Goal: Information Seeking & Learning: Learn about a topic

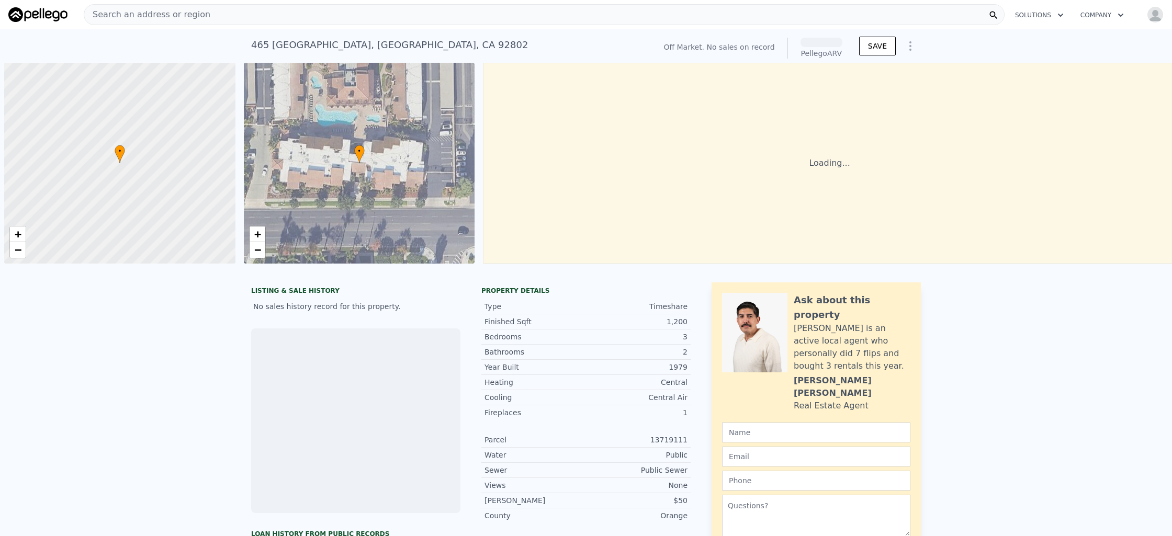
scroll to position [0, 4]
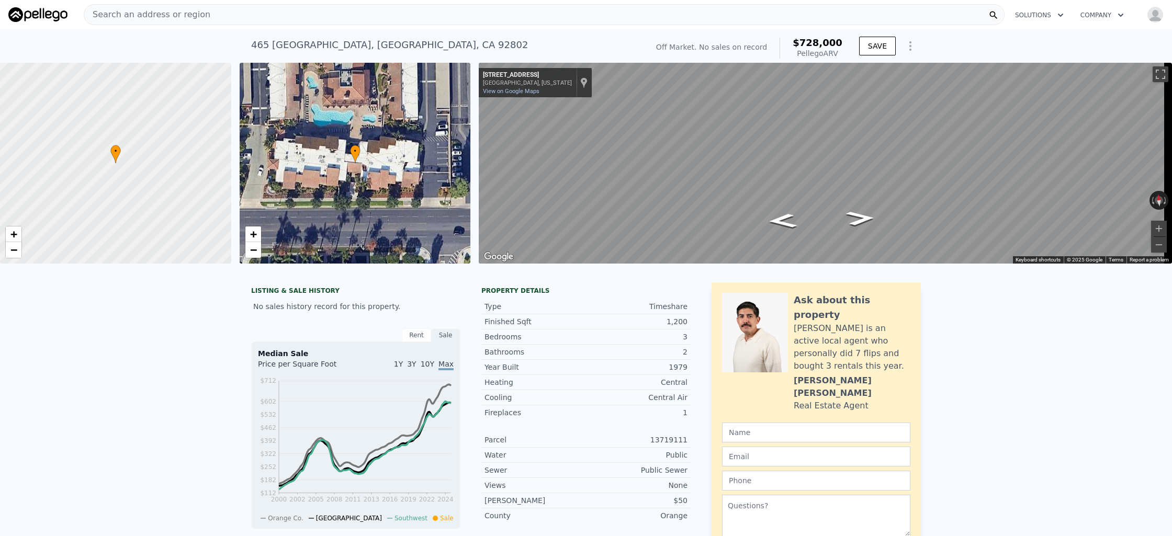
click at [275, 20] on div "Search an address or region" at bounding box center [544, 14] width 920 height 21
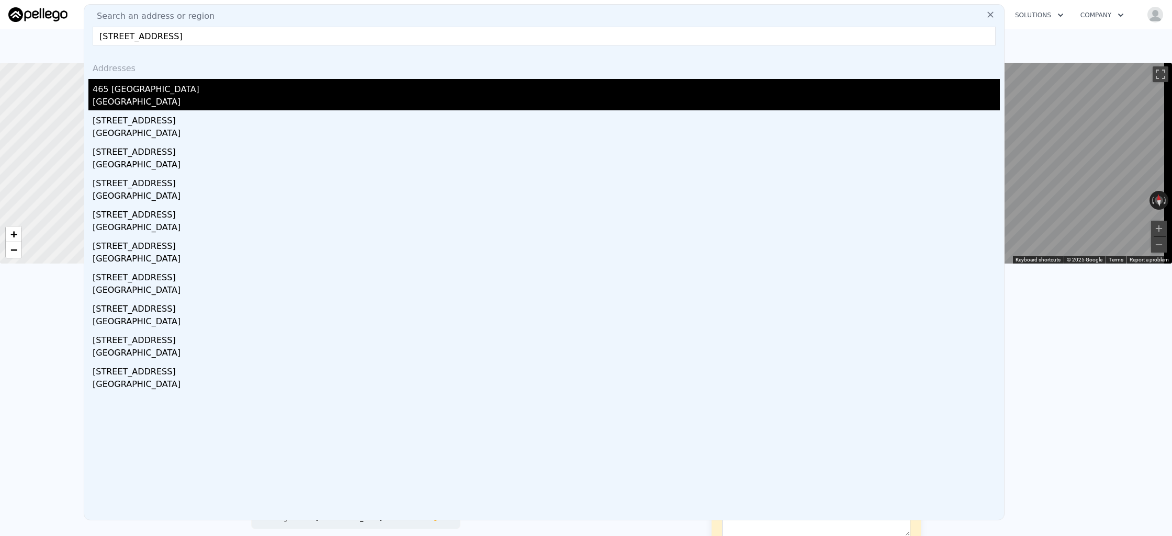
type input "[STREET_ADDRESS]"
click at [205, 96] on div "[GEOGRAPHIC_DATA]" at bounding box center [546, 103] width 907 height 15
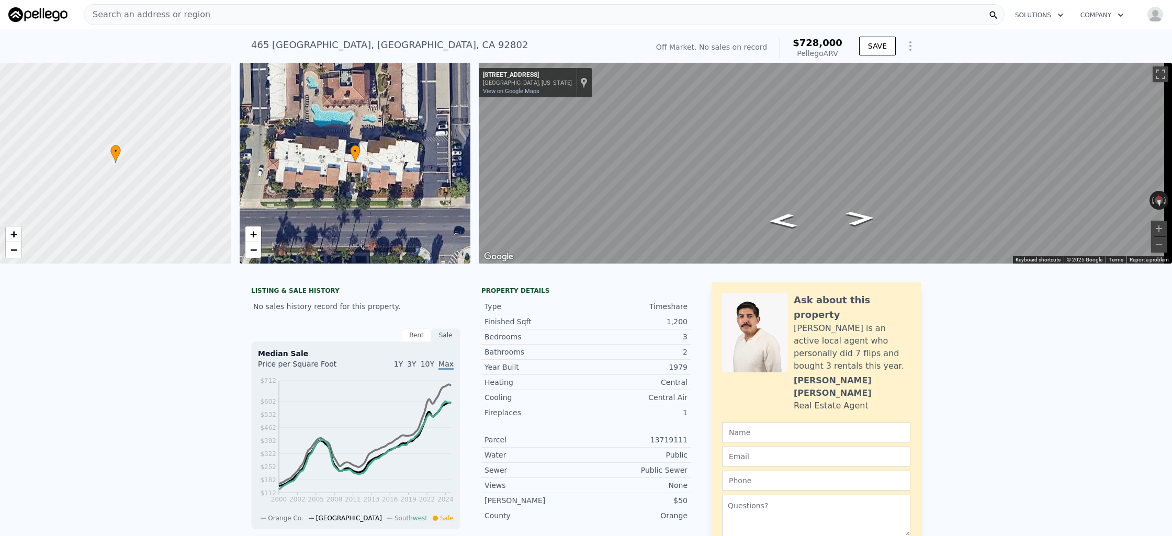
click at [255, 10] on div "Search an address or region" at bounding box center [544, 14] width 920 height 21
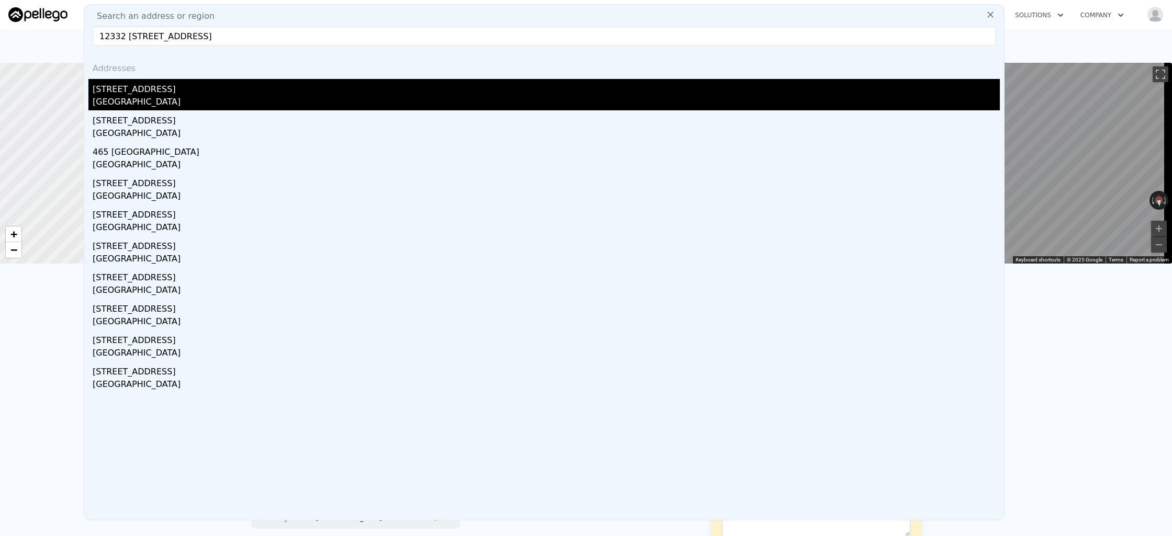
type input "12332 [STREET_ADDRESS]"
click at [203, 99] on div "[GEOGRAPHIC_DATA]" at bounding box center [546, 103] width 907 height 15
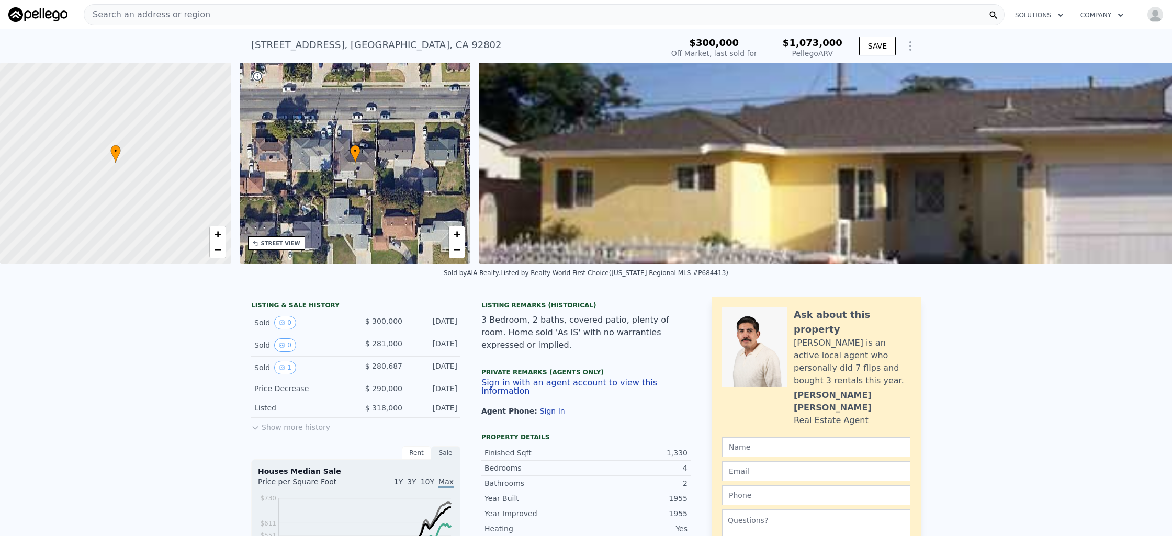
click at [347, 20] on div "Search an address or region" at bounding box center [544, 14] width 920 height 21
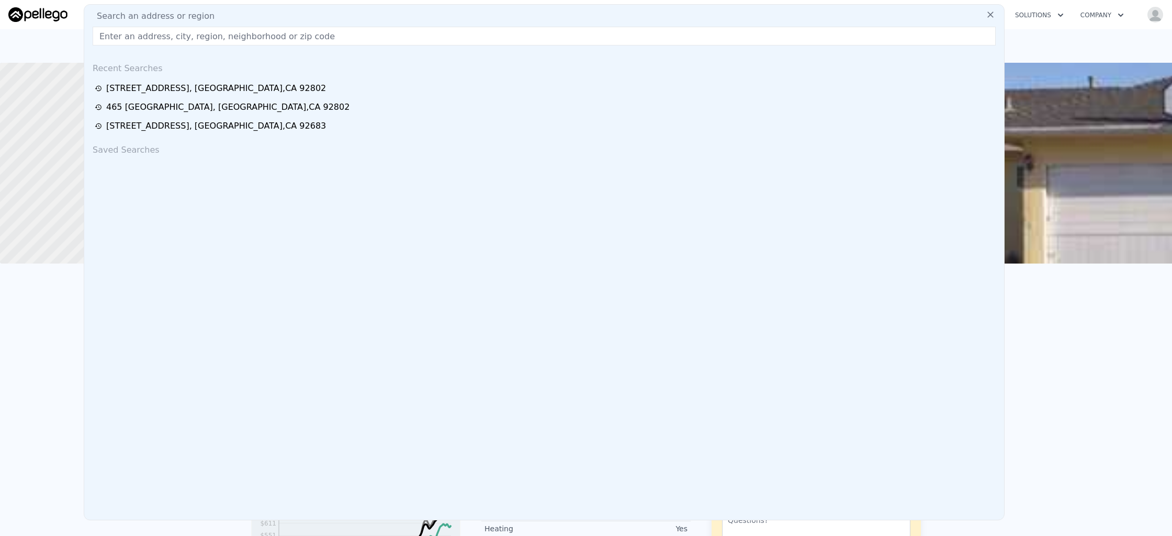
click at [347, 19] on div "Search an address or region" at bounding box center [543, 16] width 911 height 13
click at [288, 39] on input "text" at bounding box center [544, 36] width 903 height 19
paste input "[STREET_ADDRESS]"
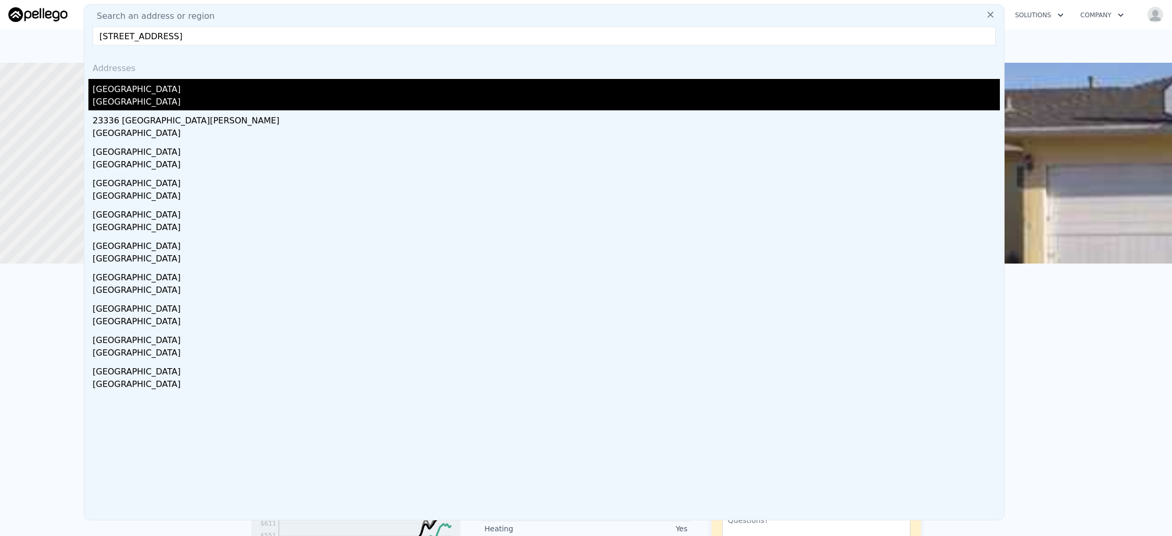
type input "[STREET_ADDRESS]"
click at [249, 84] on div "[GEOGRAPHIC_DATA]" at bounding box center [546, 87] width 907 height 17
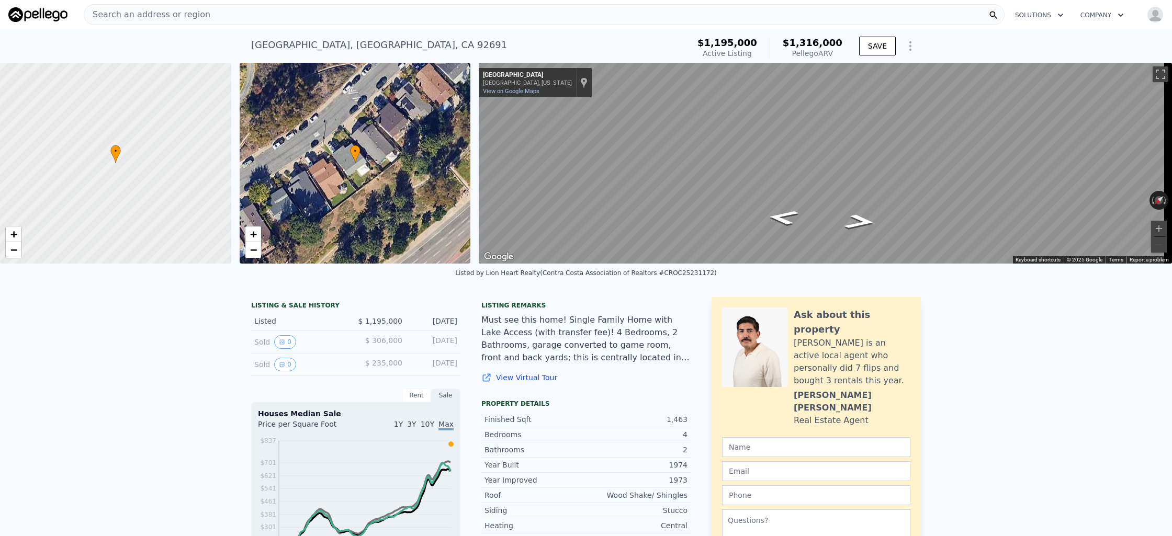
click at [301, 10] on div "Search an address or region" at bounding box center [544, 14] width 920 height 21
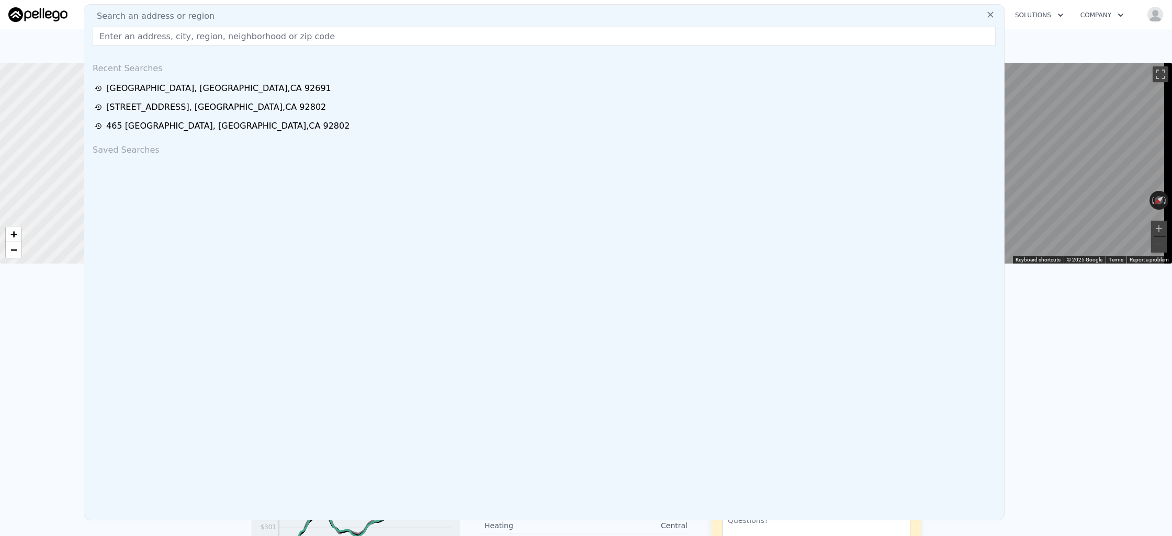
click at [300, 13] on div "Search an address or region" at bounding box center [543, 16] width 911 height 13
click at [294, 28] on input "text" at bounding box center [544, 36] width 903 height 19
paste input "[STREET_ADDRESS][PERSON_NAME]"
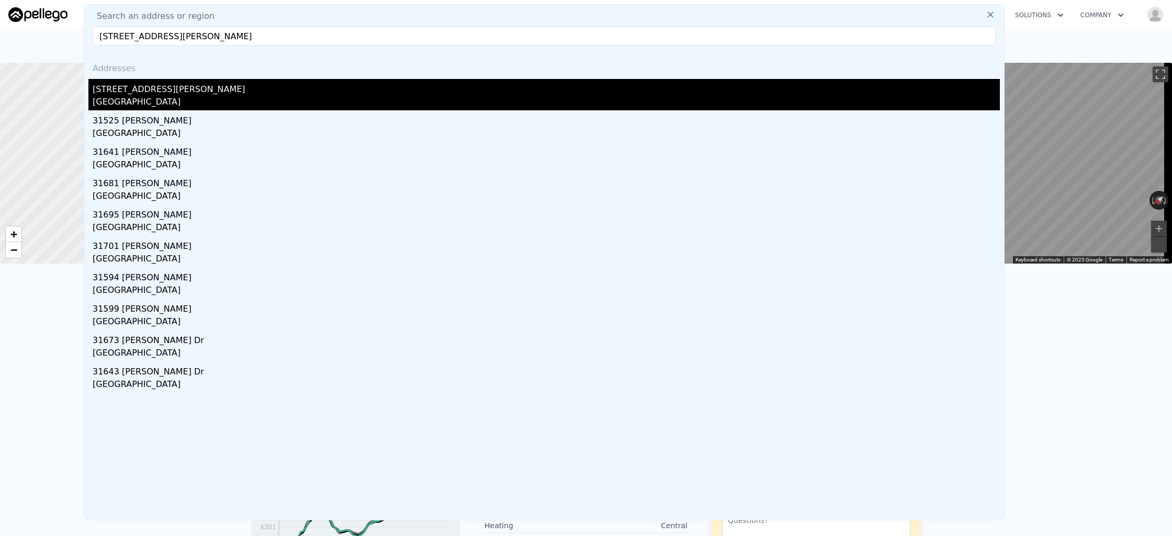
type input "[STREET_ADDRESS][PERSON_NAME]"
click at [254, 86] on div "[STREET_ADDRESS][PERSON_NAME]" at bounding box center [546, 87] width 907 height 17
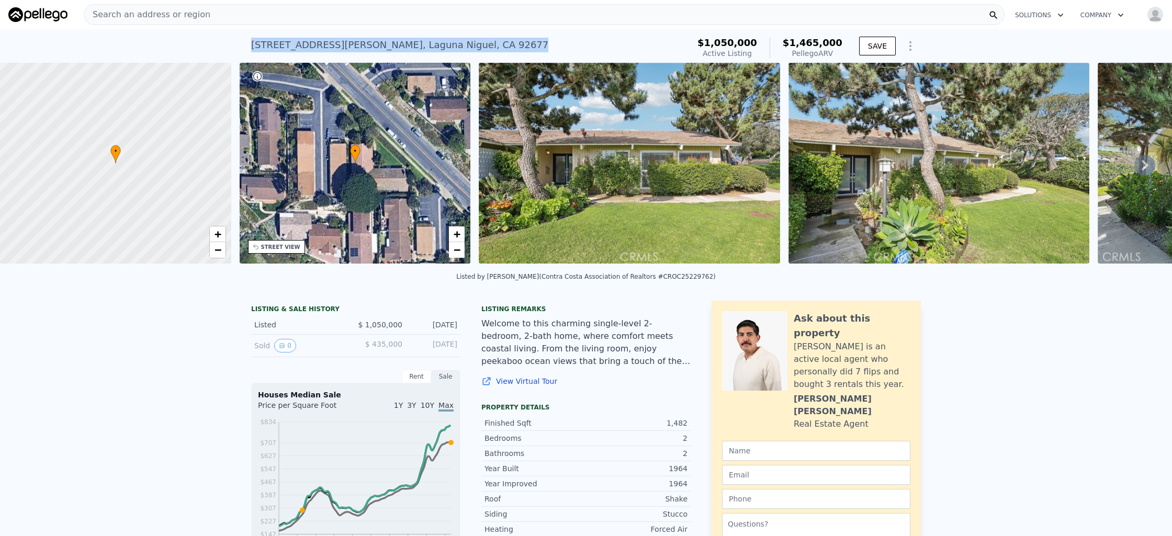
drag, startPoint x: 242, startPoint y: 44, endPoint x: 459, endPoint y: 43, distance: 217.1
click at [459, 43] on div "[STREET_ADDRESS][PERSON_NAME] Active at $1.050m (~ARV $1.465m ) $1,050,000 Acti…" at bounding box center [586, 45] width 1172 height 33
copy div "[STREET_ADDRESS][PERSON_NAME]"
click at [284, 13] on div "Search an address or region" at bounding box center [544, 14] width 920 height 21
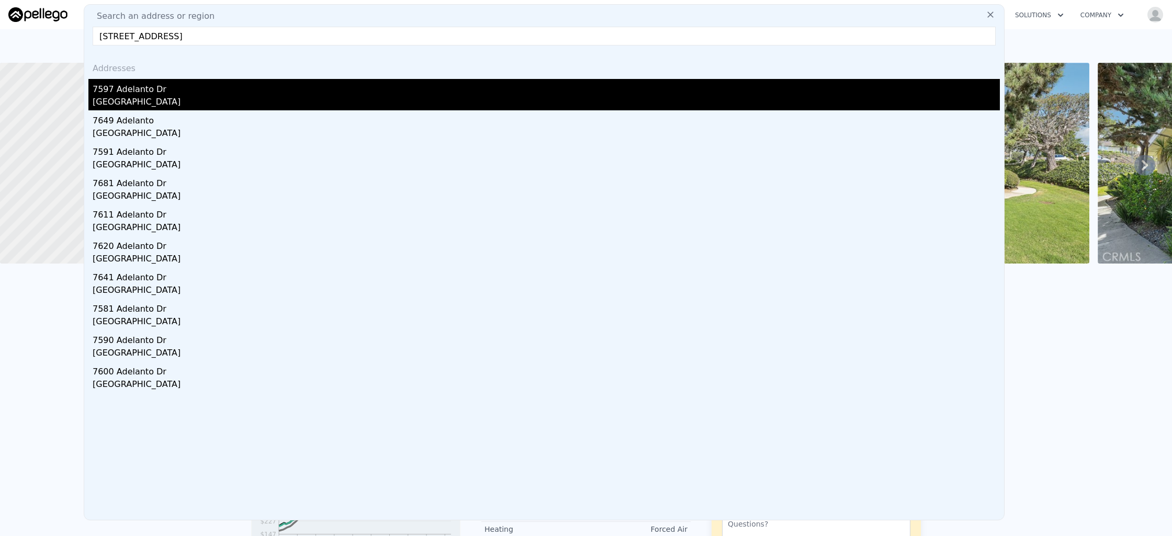
type input "[STREET_ADDRESS]"
click at [253, 84] on div "7597 Adelanto Dr" at bounding box center [546, 87] width 907 height 17
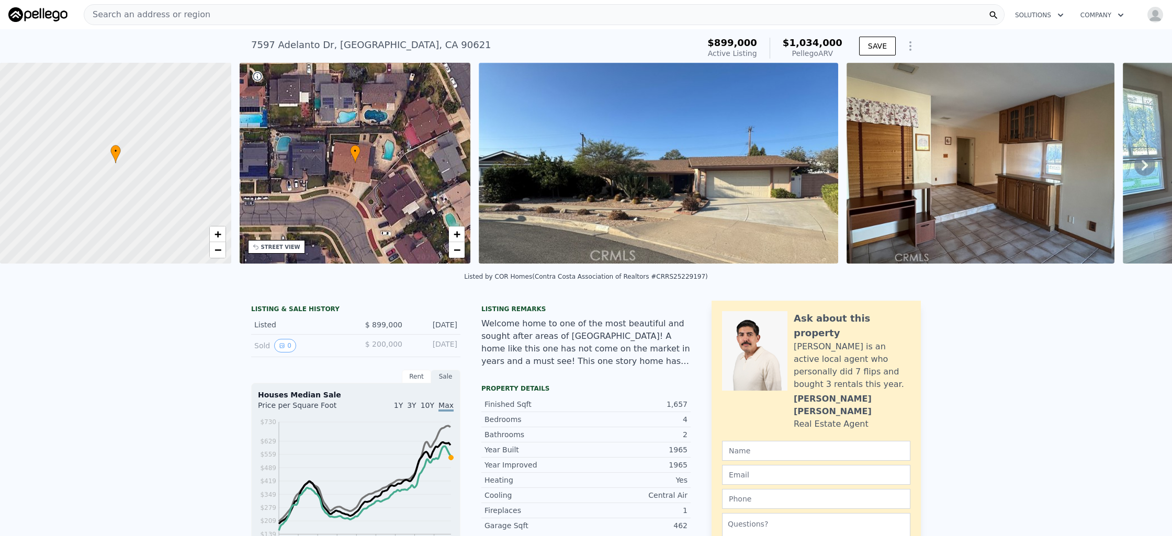
click at [1142, 164] on icon at bounding box center [1144, 165] width 21 height 21
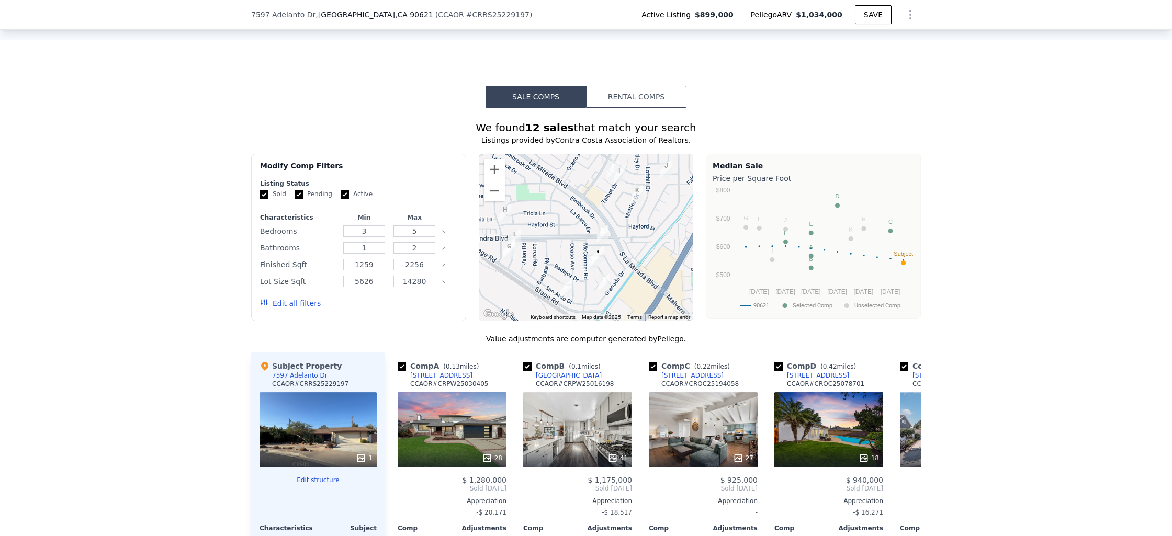
scroll to position [807, 0]
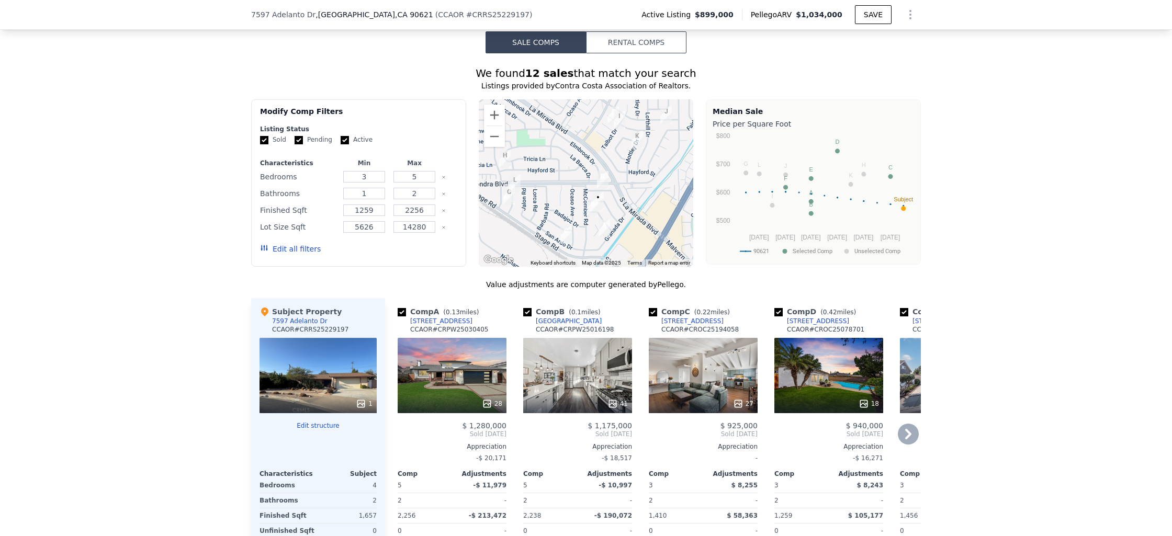
click at [447, 360] on div "28" at bounding box center [451, 375] width 109 height 75
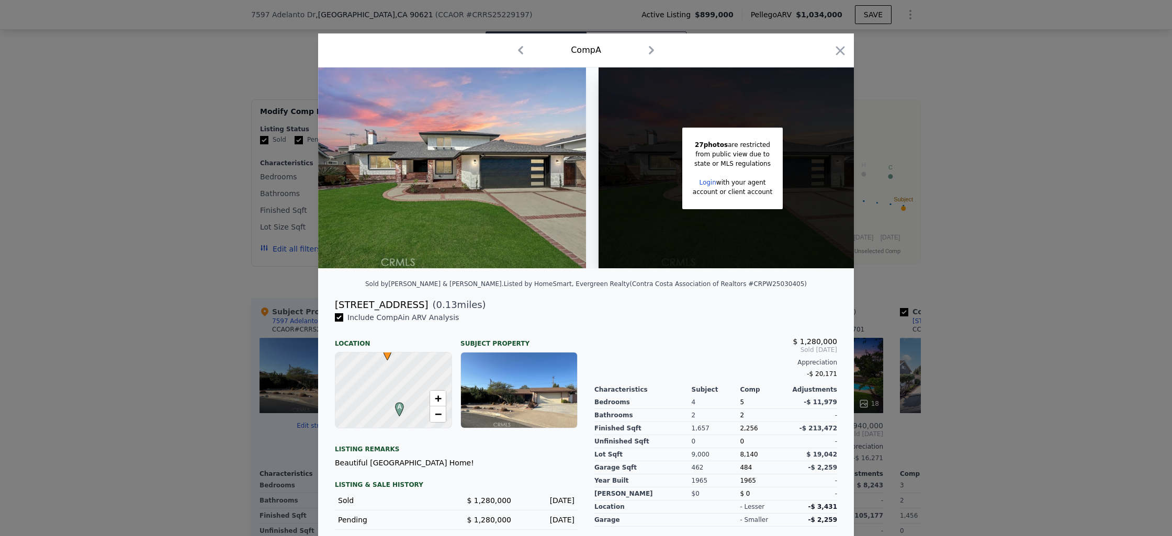
click at [826, 51] on div "Comp A" at bounding box center [585, 50] width 519 height 17
click at [828, 56] on div "Comp A" at bounding box center [585, 50] width 519 height 17
click at [833, 53] on icon "button" at bounding box center [840, 50] width 15 height 15
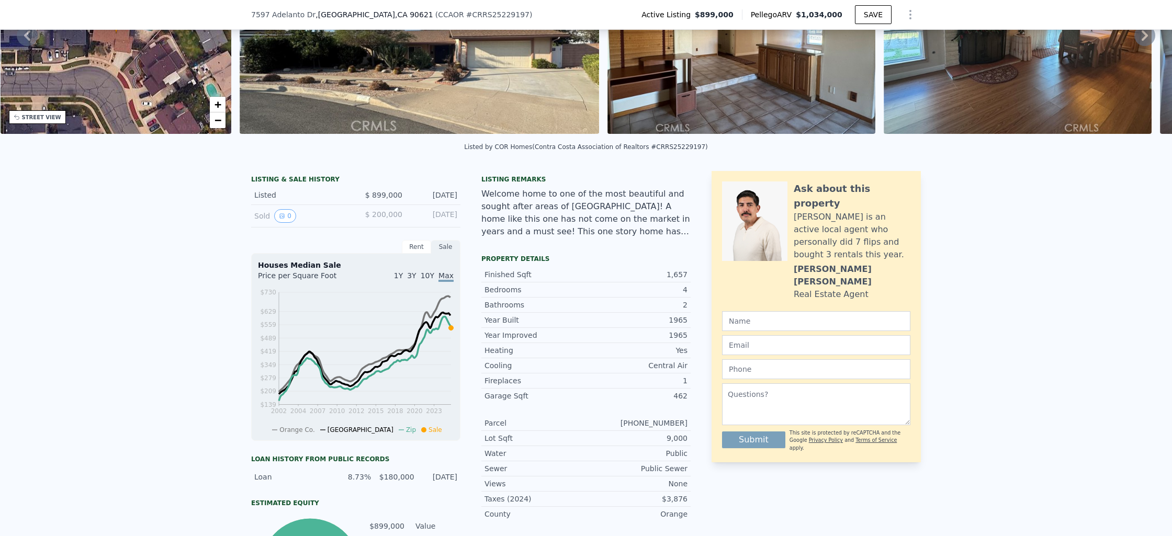
scroll to position [4, 0]
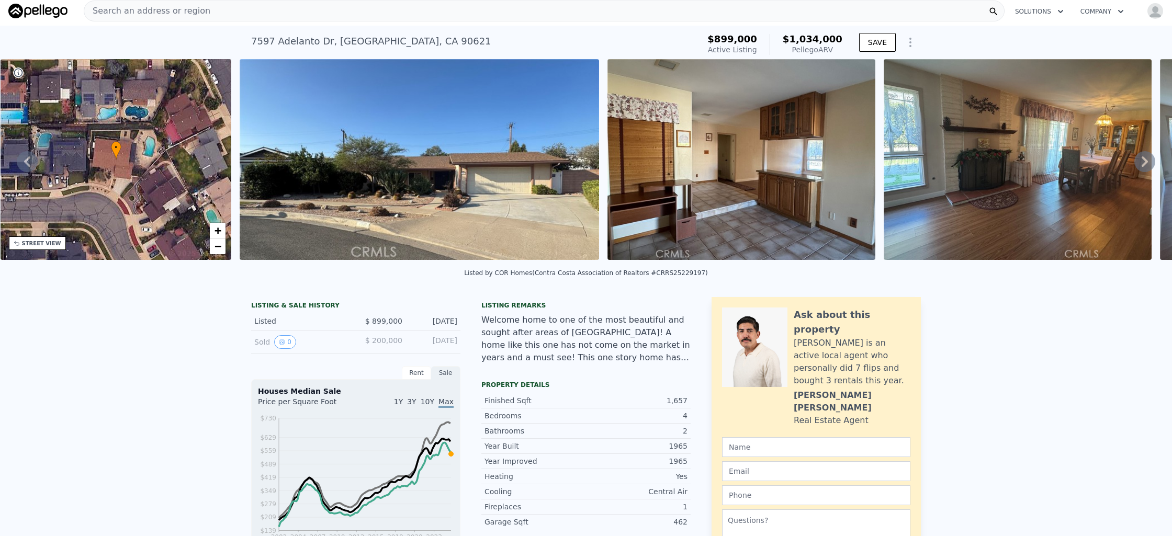
click at [338, 7] on div "Search an address or region" at bounding box center [544, 11] width 920 height 21
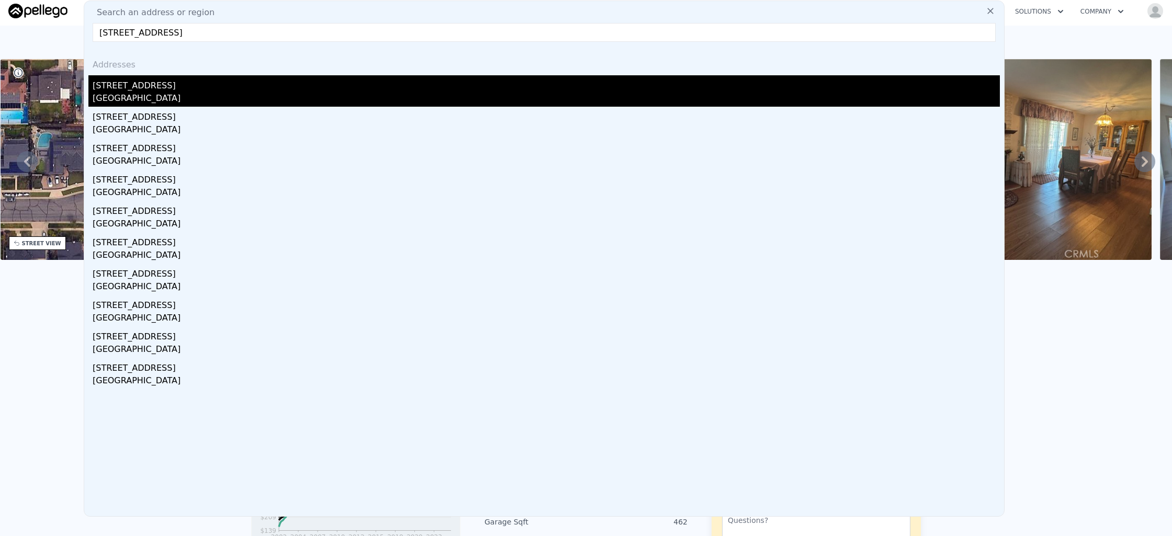
type input "[STREET_ADDRESS]"
click at [342, 90] on div "[STREET_ADDRESS]" at bounding box center [546, 83] width 907 height 17
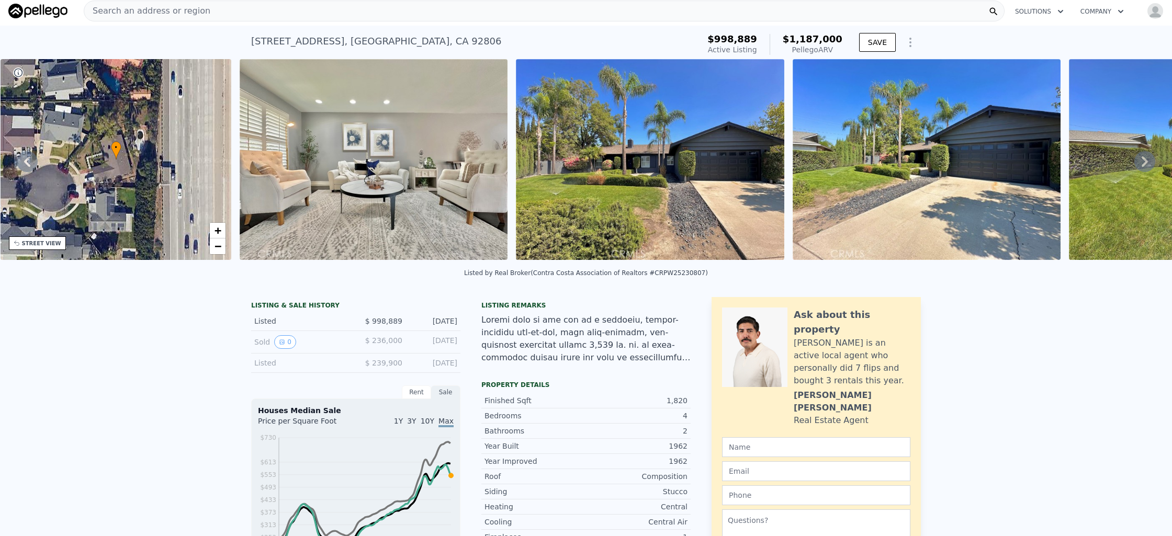
click at [232, 13] on div "Search an address or region" at bounding box center [544, 11] width 920 height 21
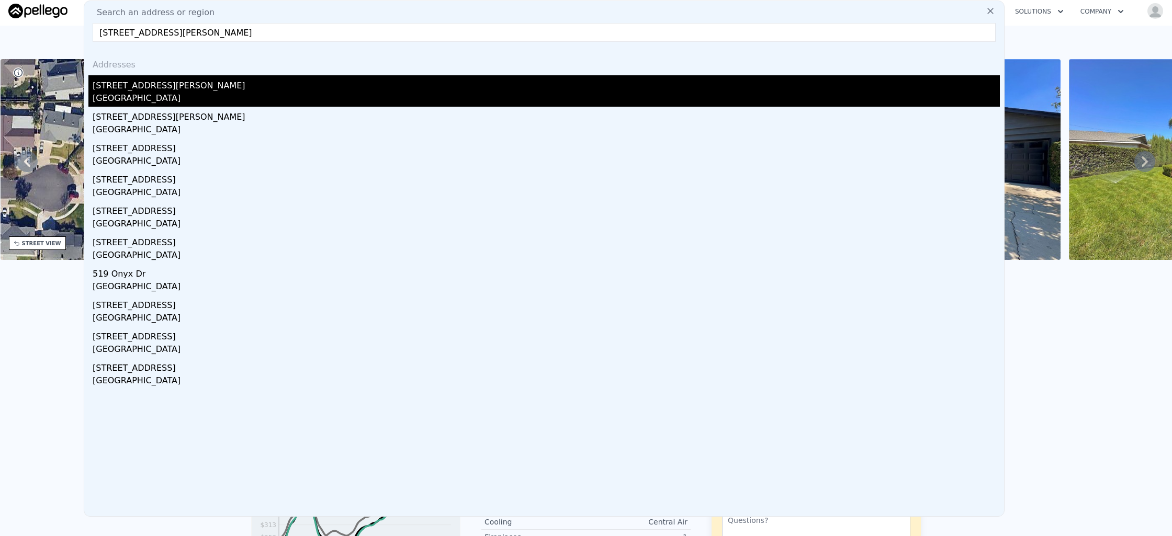
type input "[STREET_ADDRESS][PERSON_NAME]"
click at [205, 77] on div "[STREET_ADDRESS][PERSON_NAME]" at bounding box center [546, 83] width 907 height 17
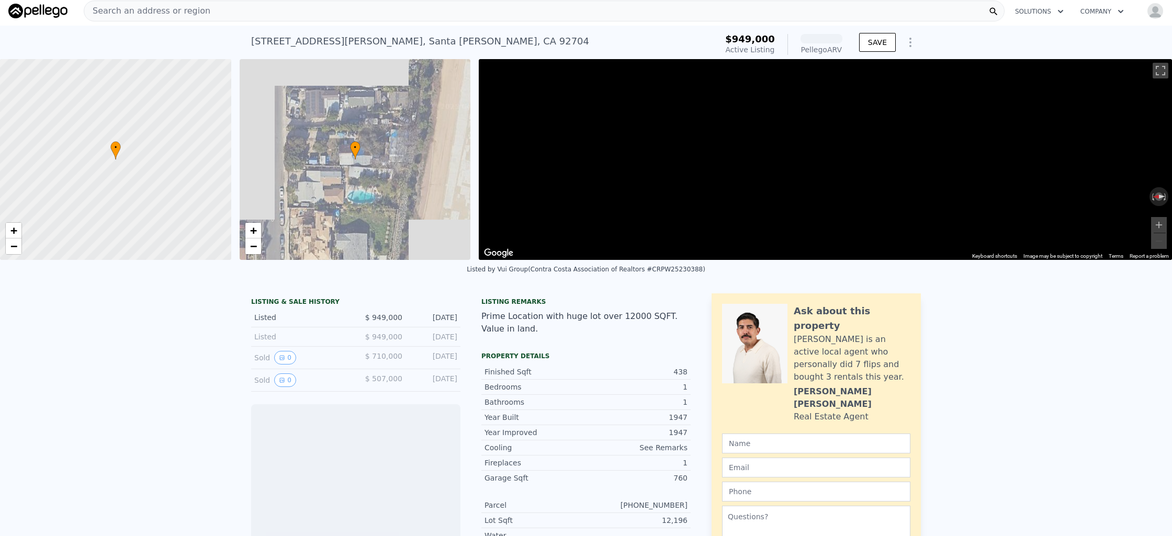
scroll to position [0, 4]
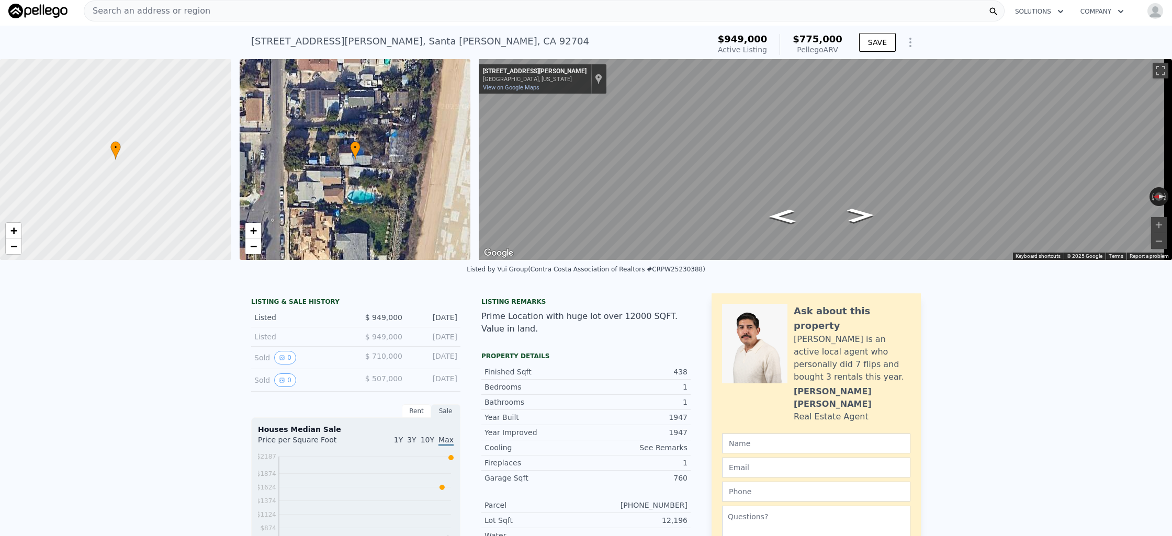
click at [213, 12] on div "Search an address or region" at bounding box center [544, 11] width 920 height 21
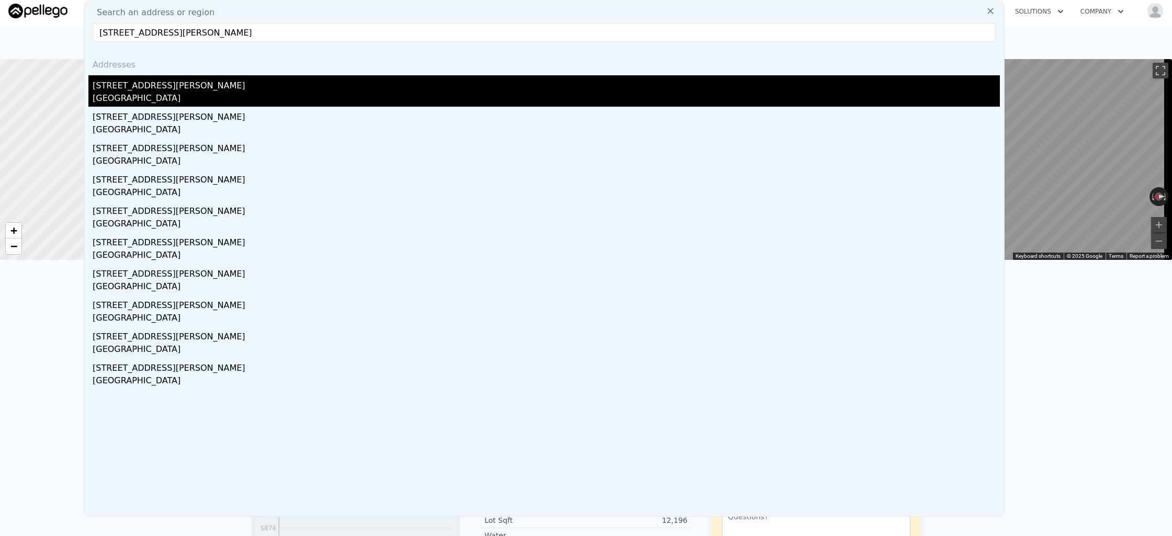
type input "[STREET_ADDRESS][PERSON_NAME]"
click at [206, 87] on div "[STREET_ADDRESS][PERSON_NAME]" at bounding box center [546, 83] width 907 height 17
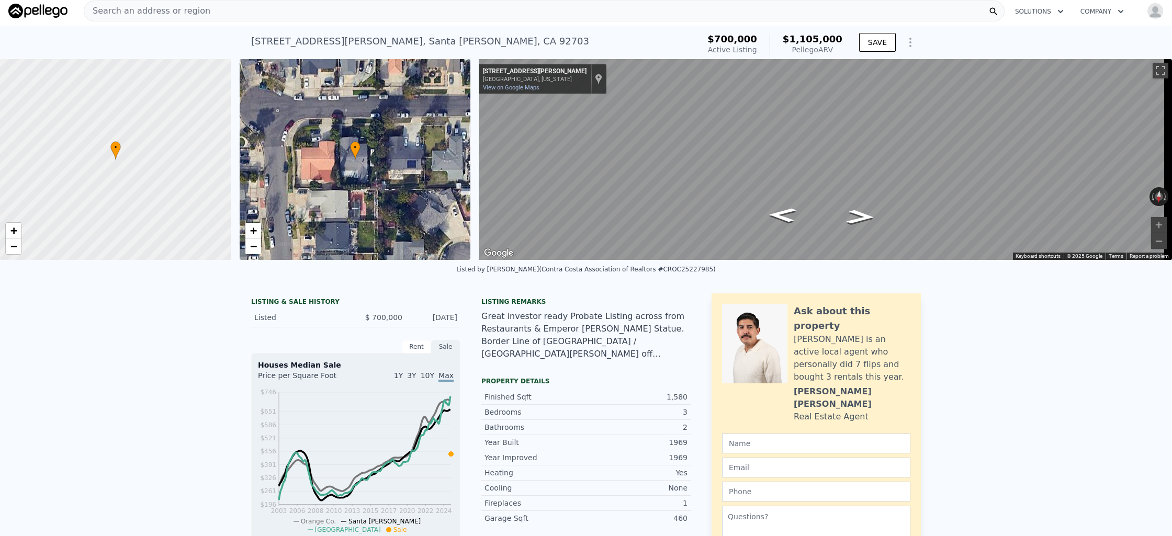
click at [295, 18] on div "Search an address or region" at bounding box center [544, 11] width 920 height 21
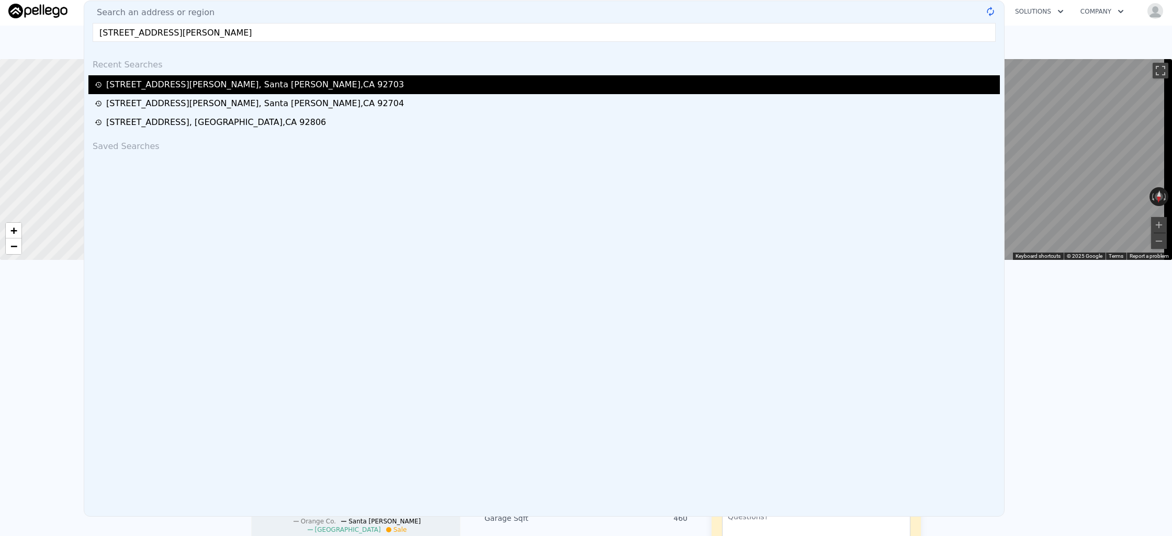
type input "[STREET_ADDRESS][PERSON_NAME]"
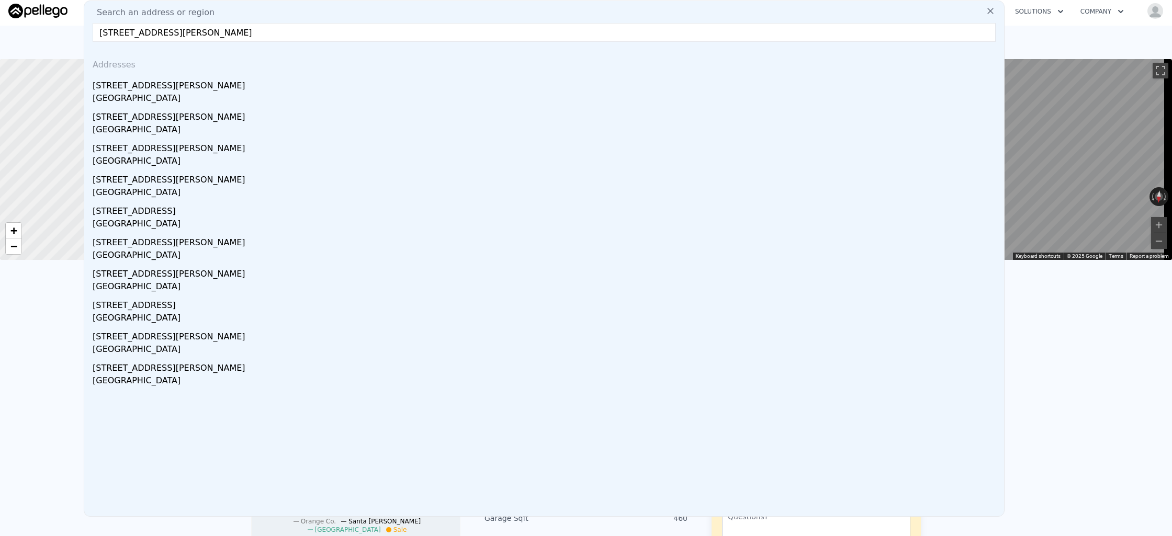
click at [275, 84] on div "[STREET_ADDRESS][PERSON_NAME]" at bounding box center [546, 83] width 907 height 17
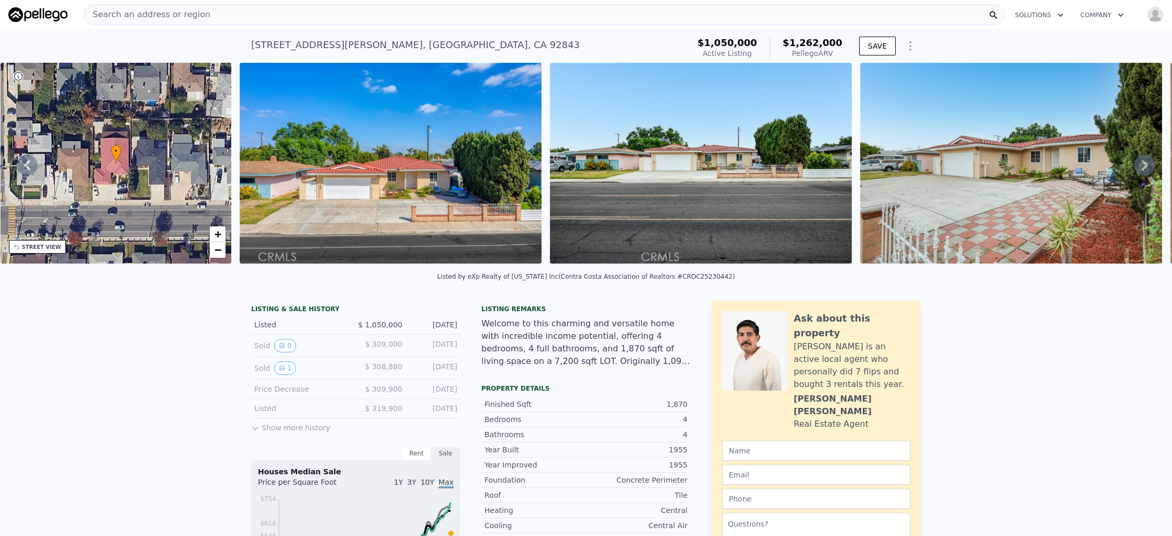
click at [351, 15] on div "Search an address or region" at bounding box center [544, 14] width 920 height 21
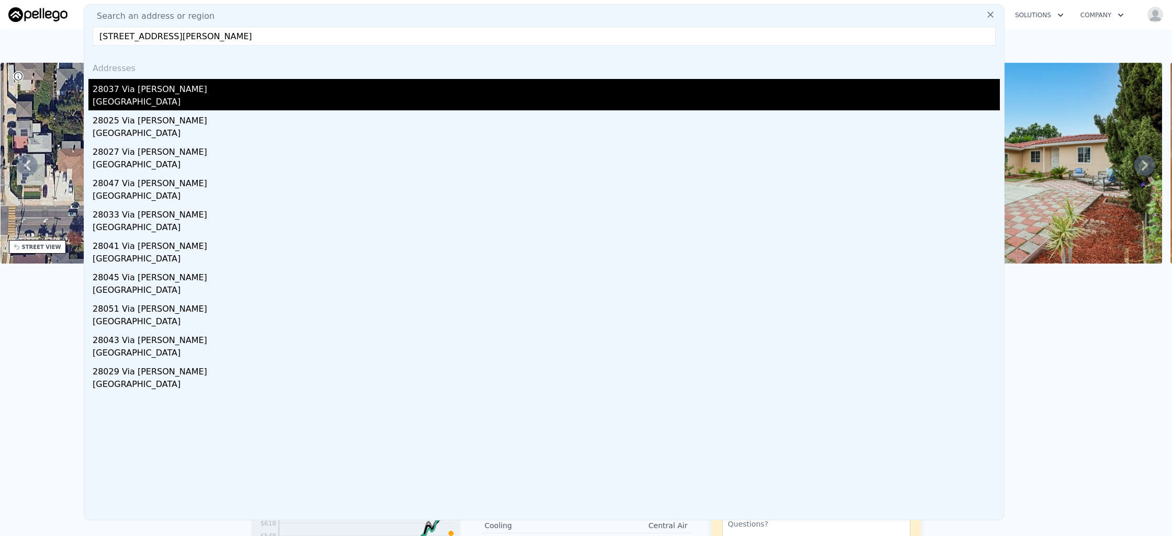
type input "[STREET_ADDRESS][PERSON_NAME]"
click at [211, 86] on div "28037 Via [PERSON_NAME]" at bounding box center [546, 87] width 907 height 17
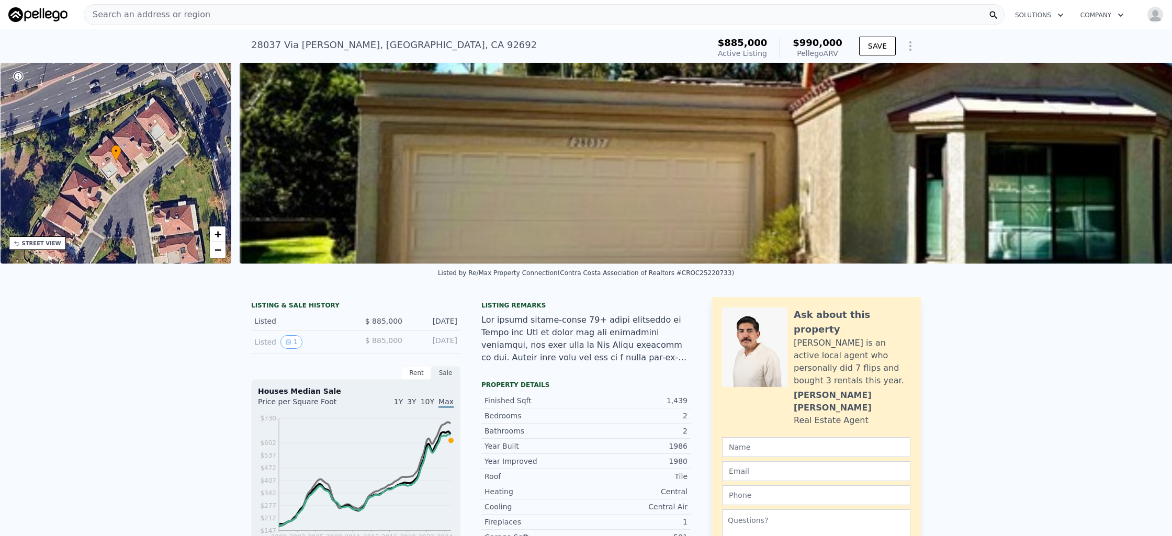
click at [400, 10] on div "Search an address or region" at bounding box center [544, 14] width 920 height 21
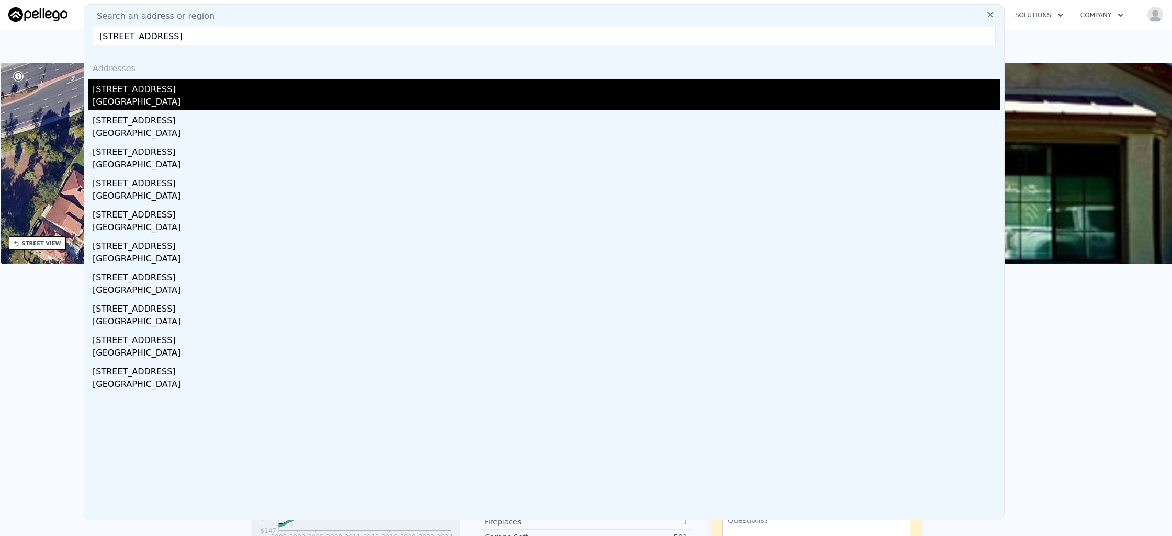
type input "[STREET_ADDRESS]"
click at [279, 82] on div "[STREET_ADDRESS]" at bounding box center [546, 87] width 907 height 17
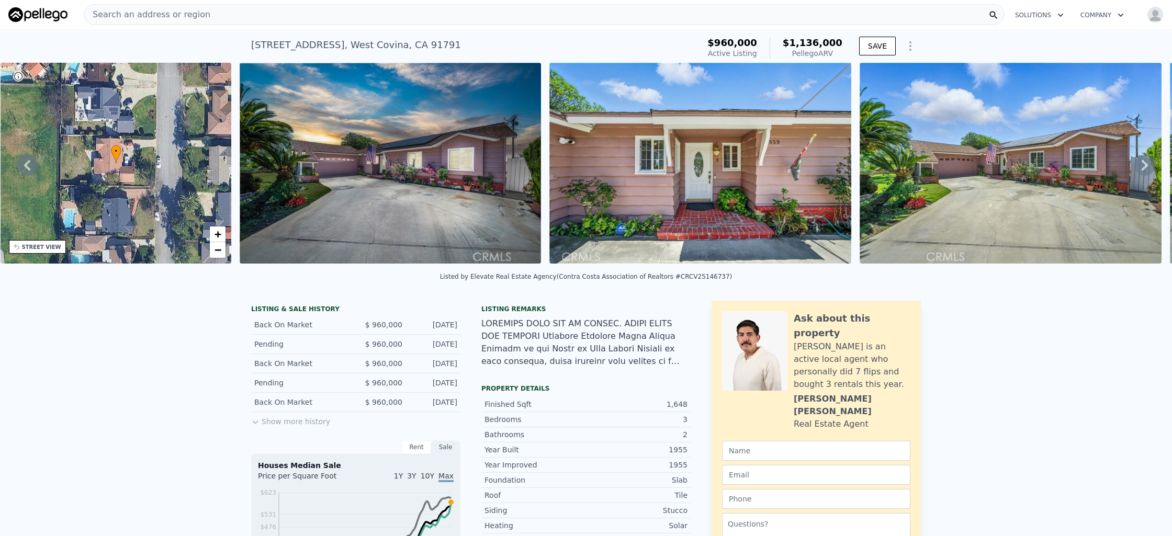
click at [1147, 166] on img at bounding box center [1010, 163] width 302 height 201
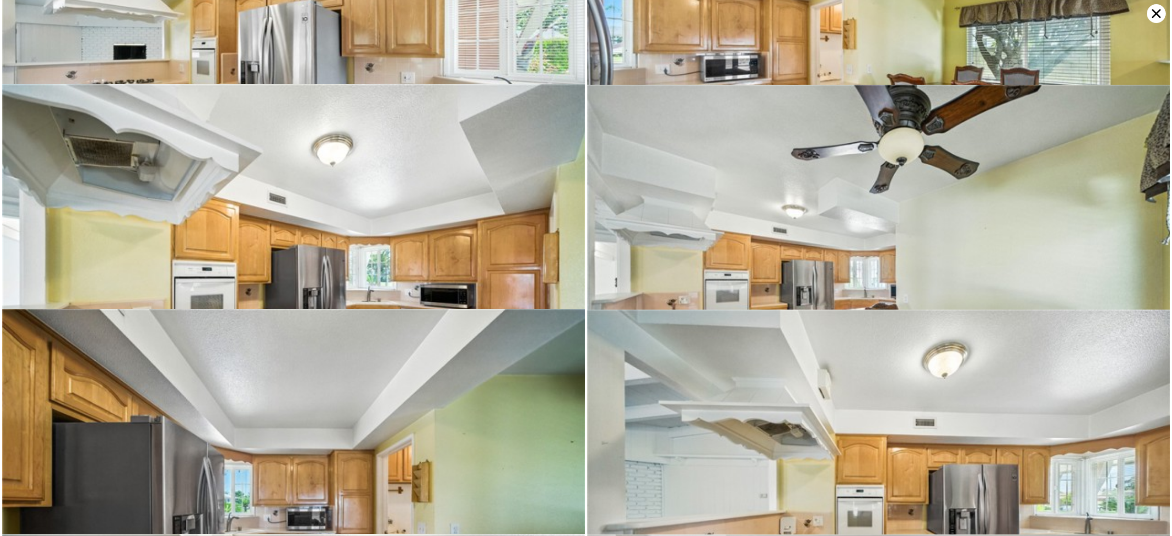
scroll to position [1657, 0]
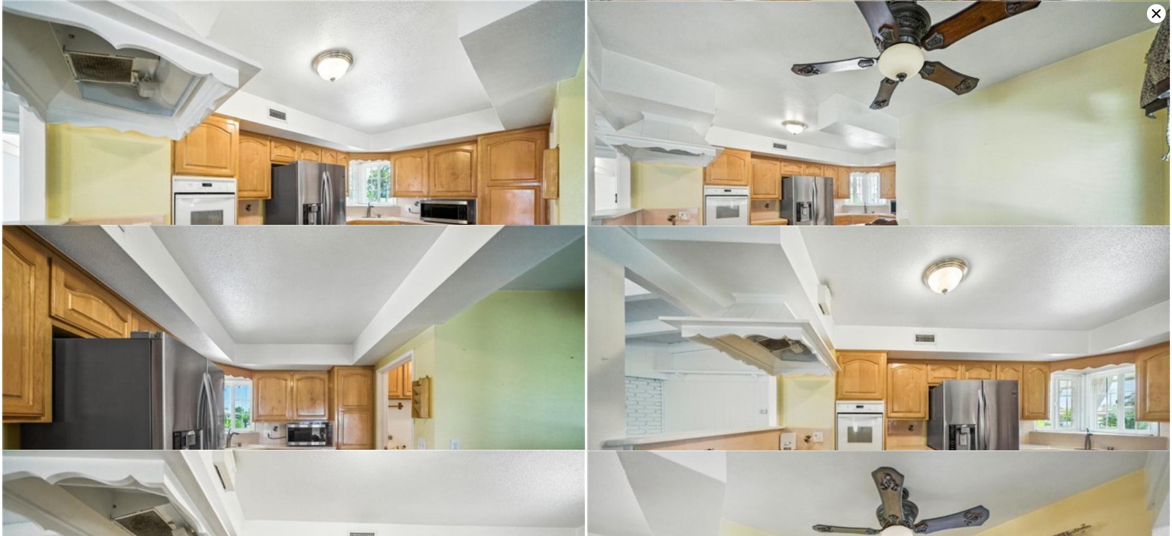
type input "3"
type input "2"
type input "1114"
type input "1818"
type input "2866"
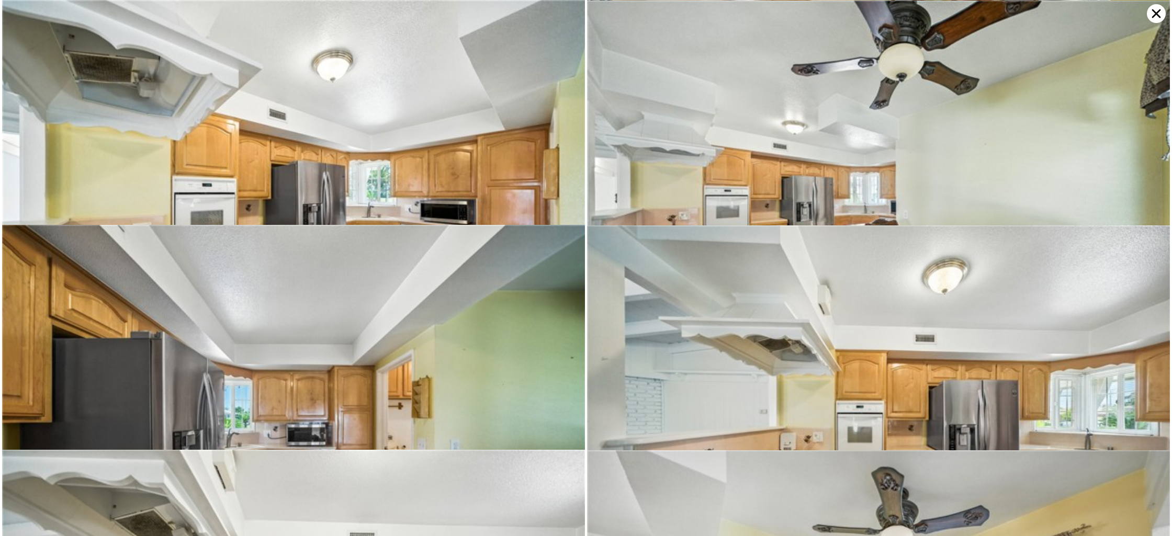
type input "3478"
type input "$ 990,000"
type input "-$ 12,708"
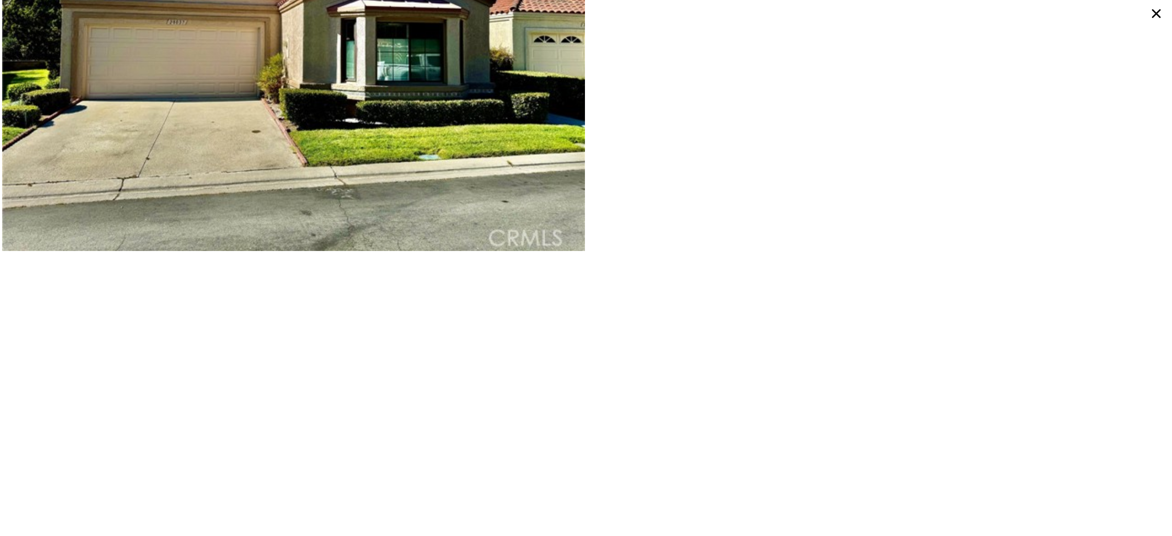
scroll to position [183, 0]
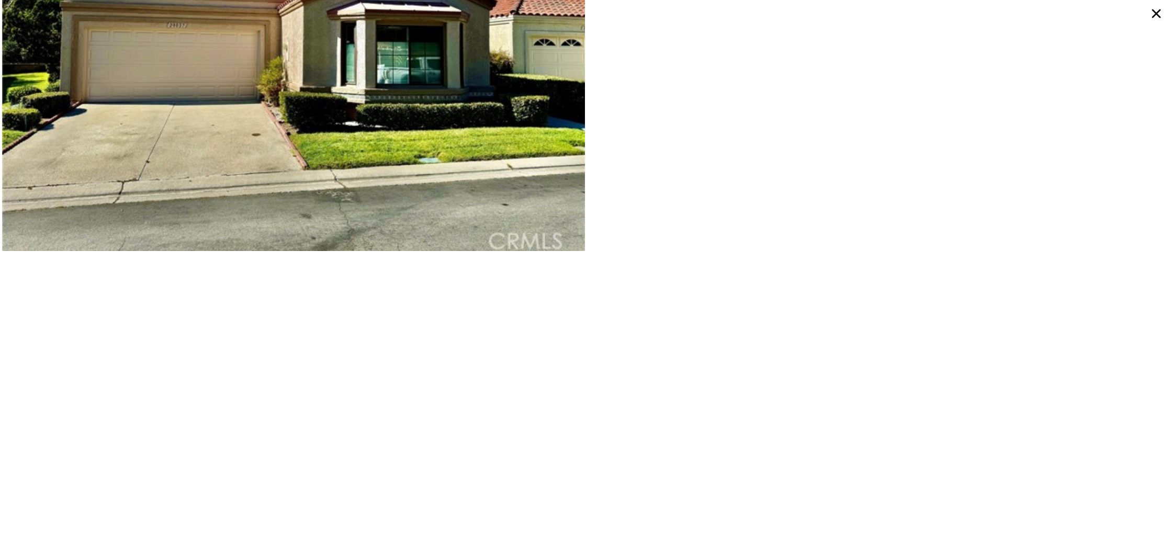
type input "3"
type input "6"
type input "1"
type input "4"
type input "1350"
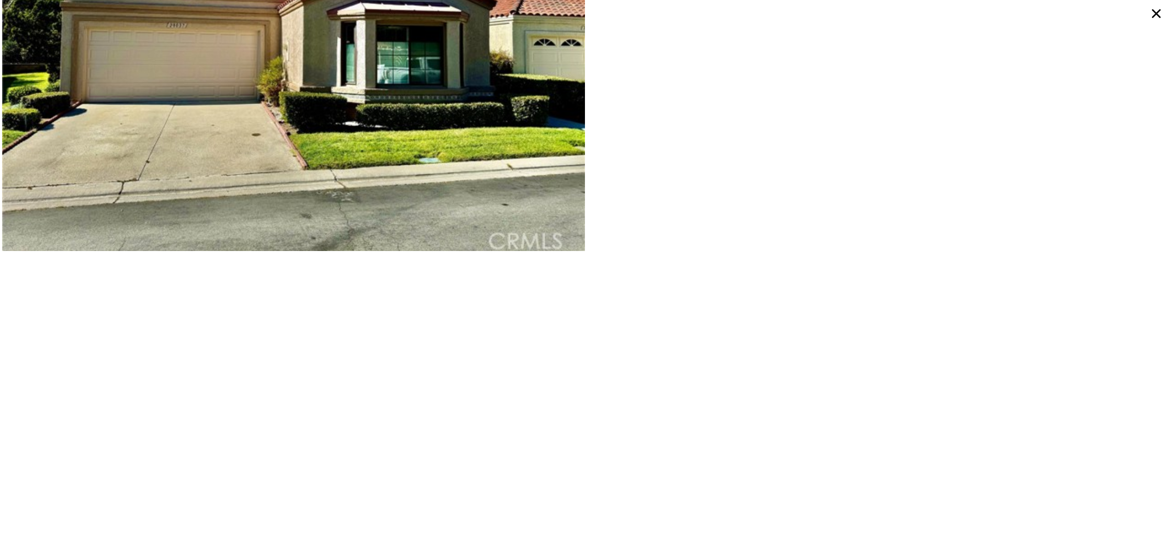
type input "2250"
type input "6000"
type input "11360"
type input "$ 1,262,000"
type input "7"
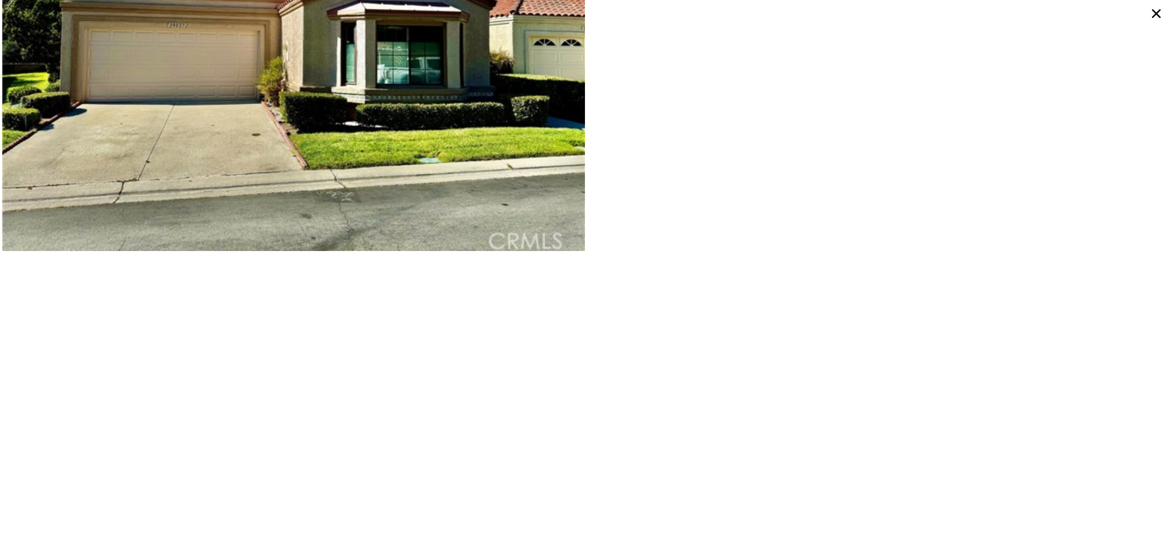
type input "$ 61,819"
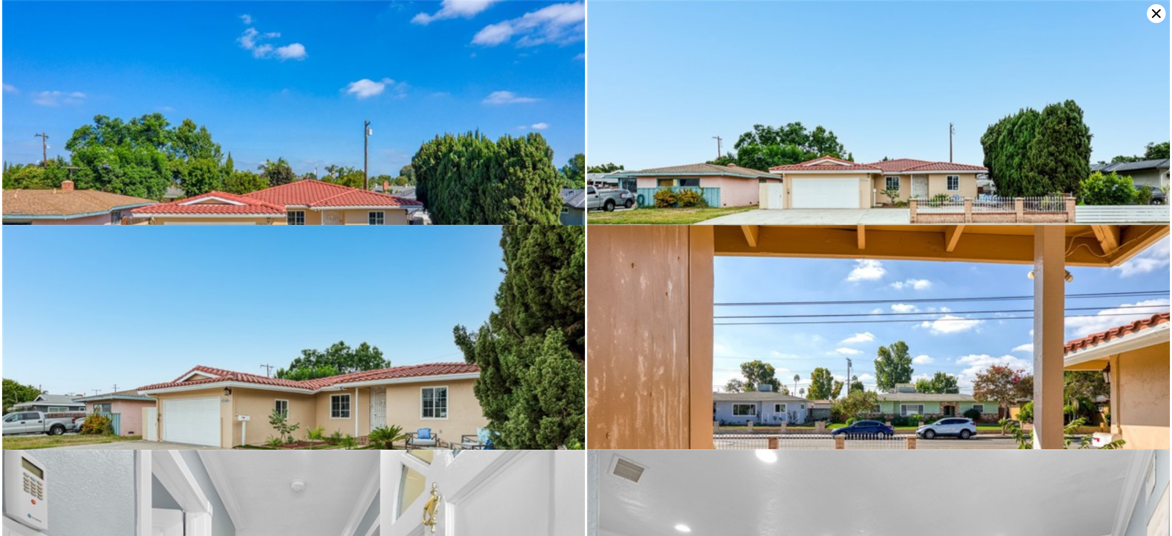
click at [1153, 20] on icon at bounding box center [1155, 13] width 19 height 19
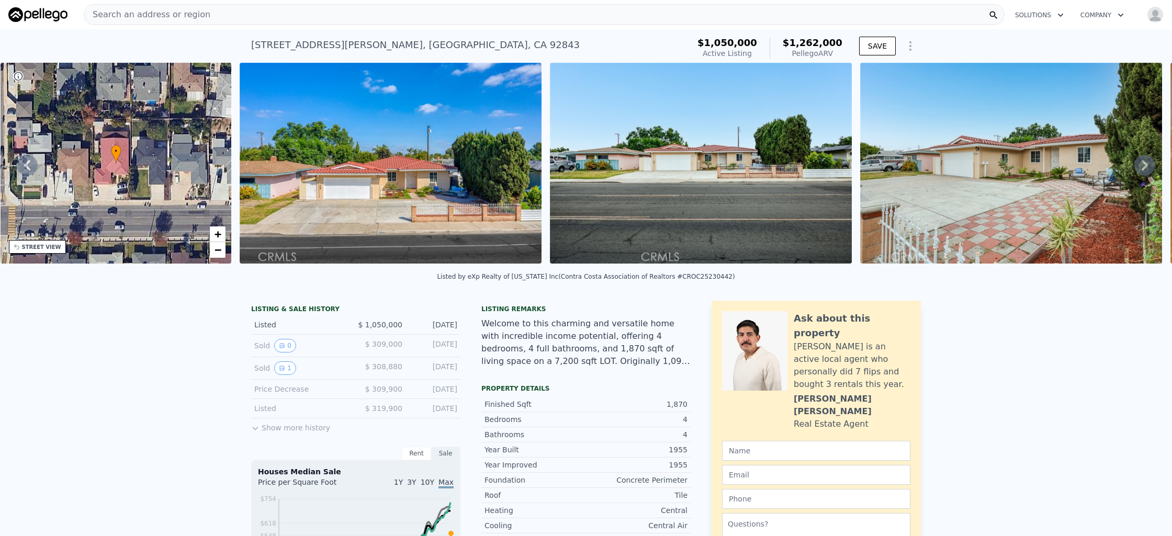
click at [343, 19] on div "Search an address or region" at bounding box center [544, 14] width 920 height 21
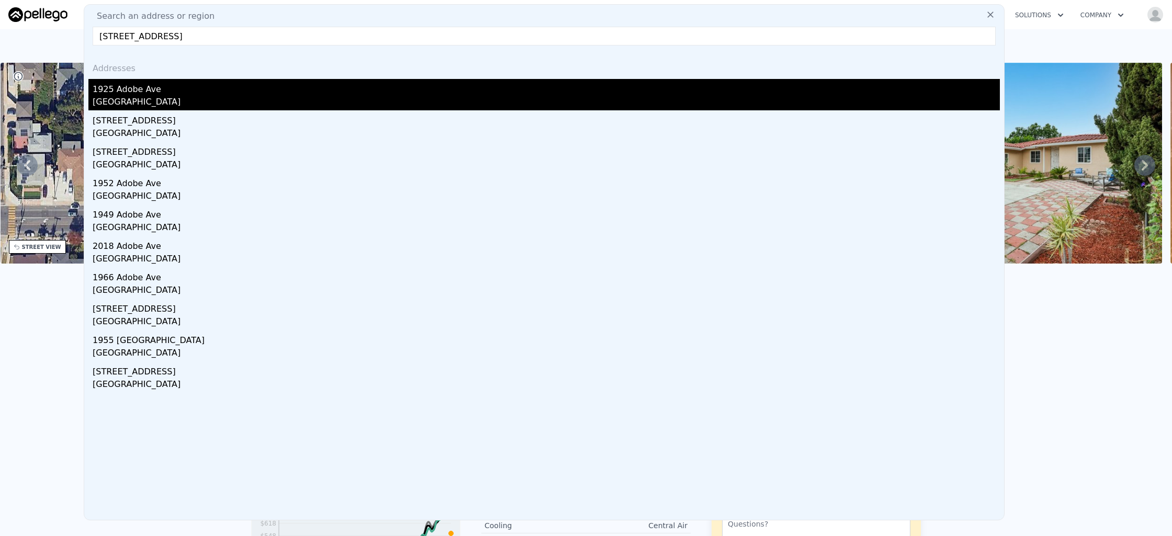
type input "[STREET_ADDRESS]"
click at [287, 98] on div "[GEOGRAPHIC_DATA]" at bounding box center [546, 103] width 907 height 15
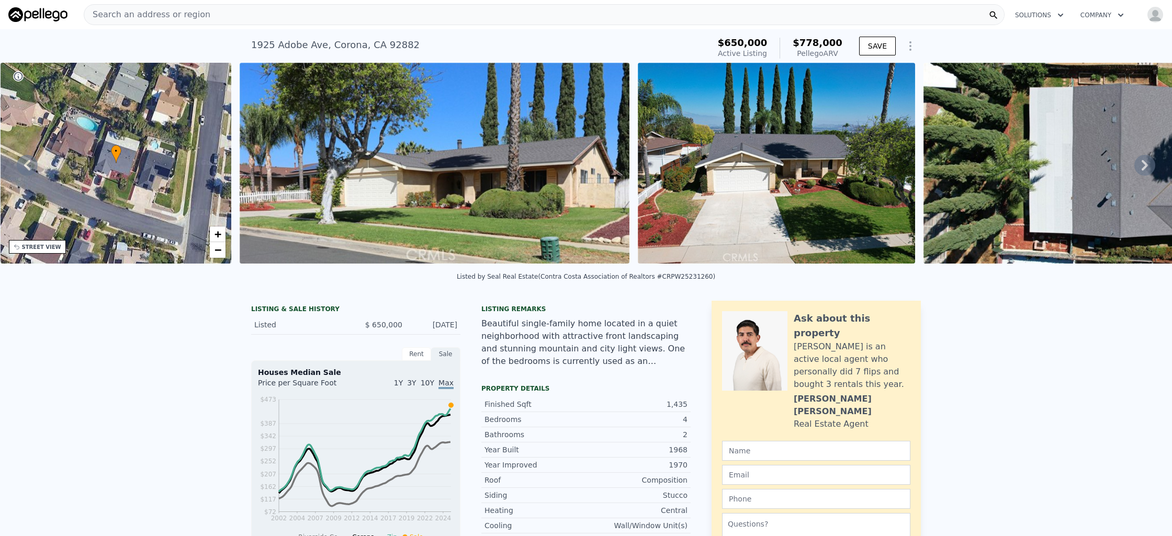
click at [507, 22] on div "Search an address or region" at bounding box center [544, 14] width 920 height 21
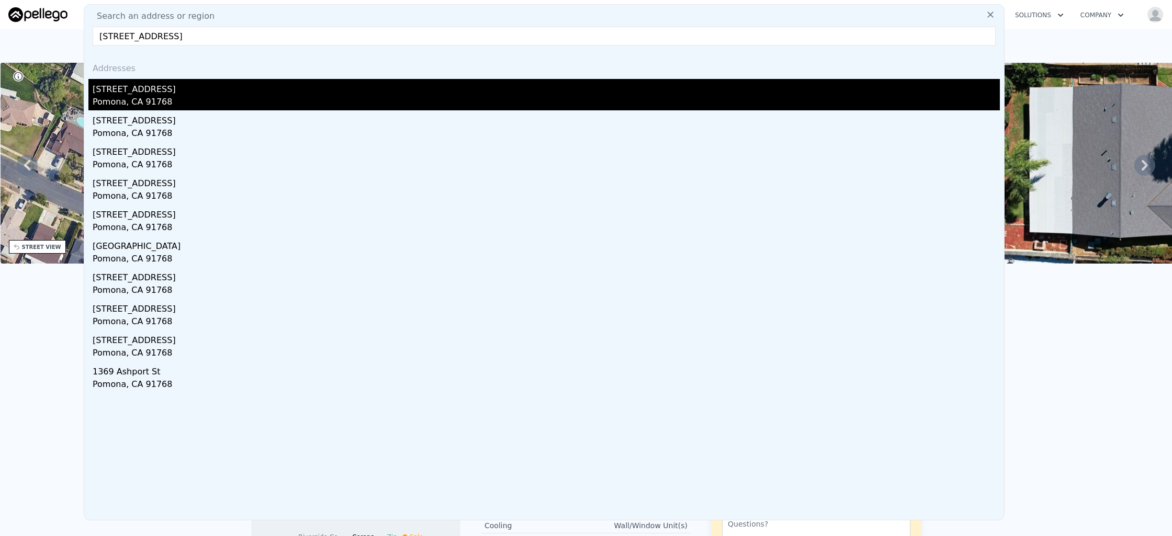
type input "[STREET_ADDRESS]"
click at [209, 103] on div "Pomona, CA 91768" at bounding box center [546, 103] width 907 height 15
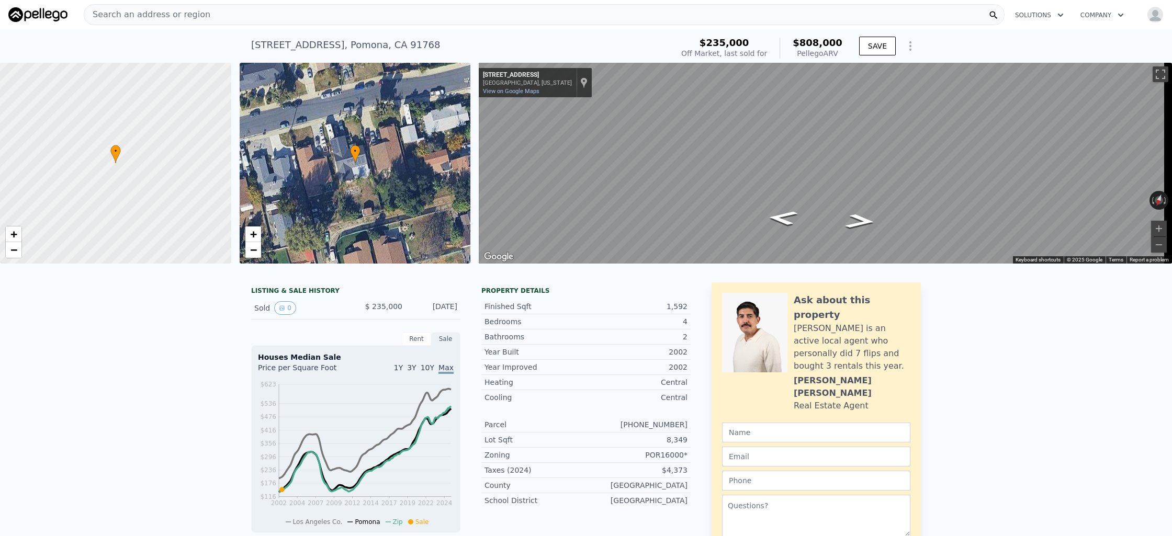
click at [348, 24] on div "Search an address or region" at bounding box center [544, 14] width 920 height 21
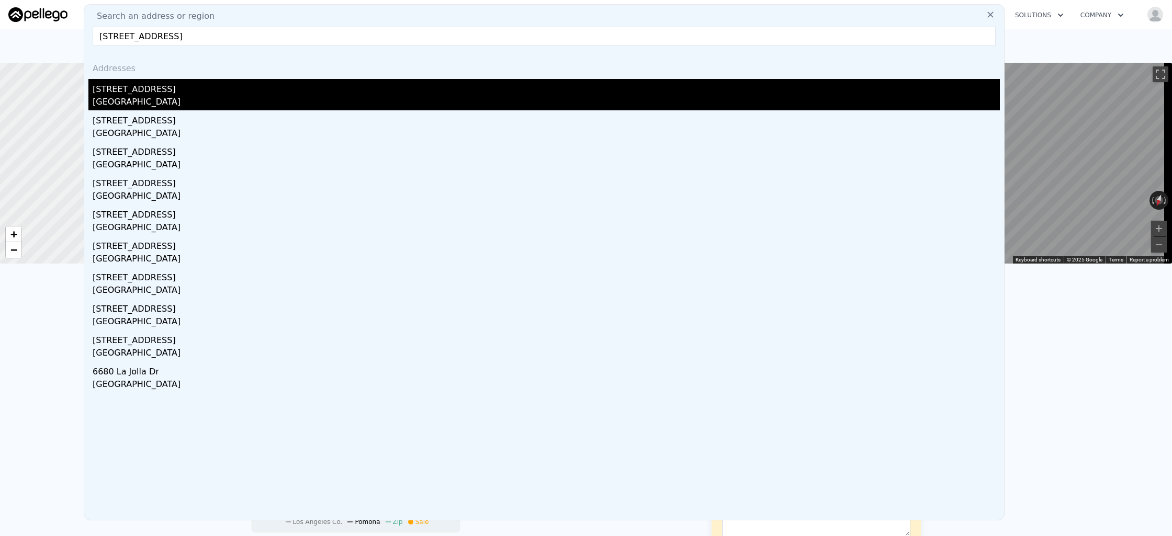
type input "[STREET_ADDRESS]"
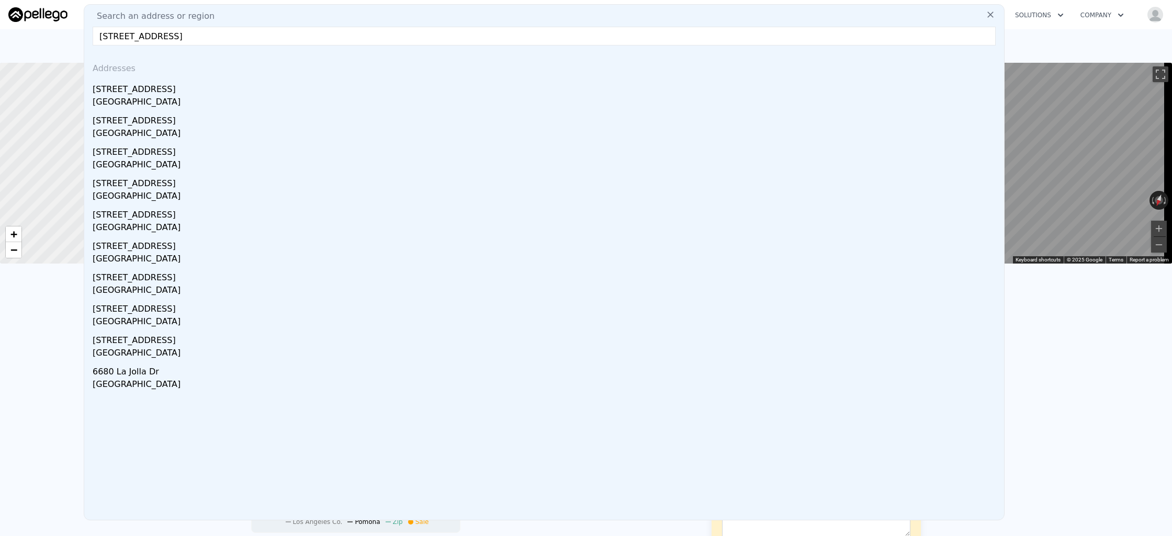
drag, startPoint x: 333, startPoint y: 81, endPoint x: 337, endPoint y: 77, distance: 6.0
click at [333, 81] on div "[STREET_ADDRESS]" at bounding box center [546, 87] width 907 height 17
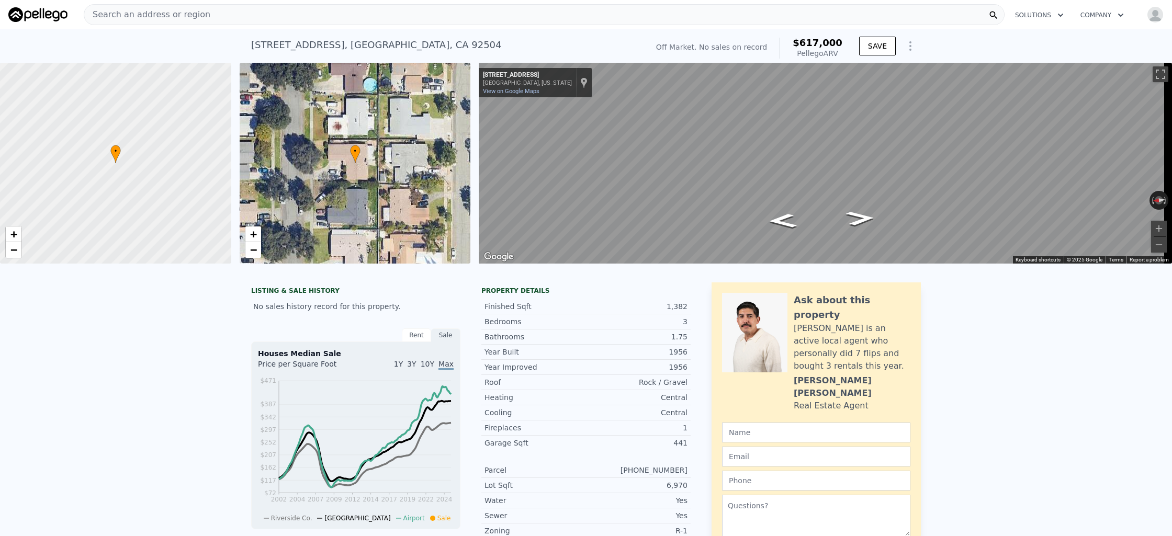
click at [339, 15] on div "Search an address or region" at bounding box center [544, 14] width 920 height 21
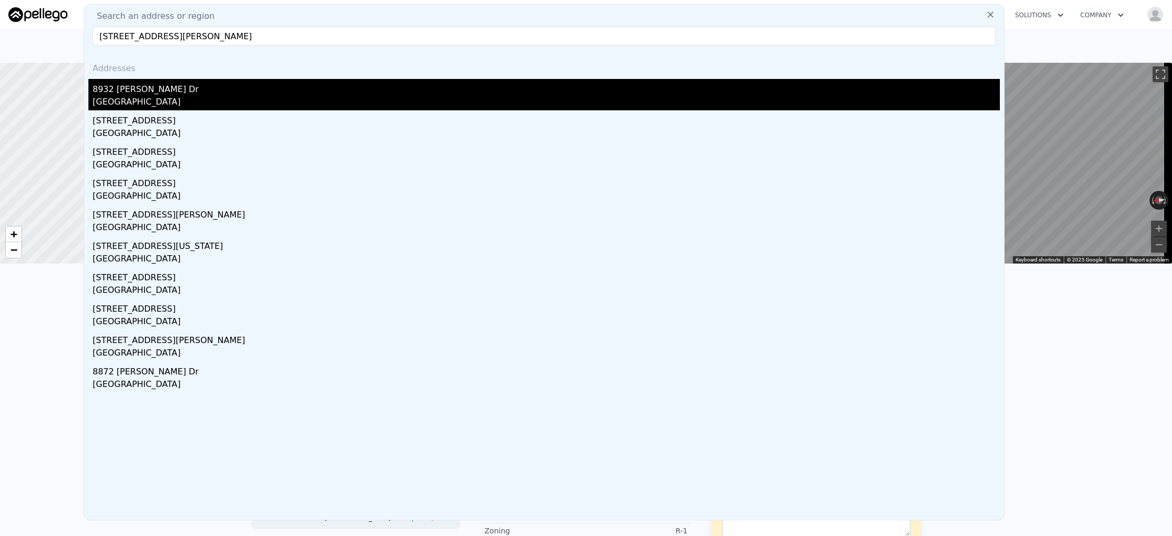
type input "[STREET_ADDRESS][PERSON_NAME]"
click at [228, 80] on div "8932 [PERSON_NAME] Dr" at bounding box center [546, 87] width 907 height 17
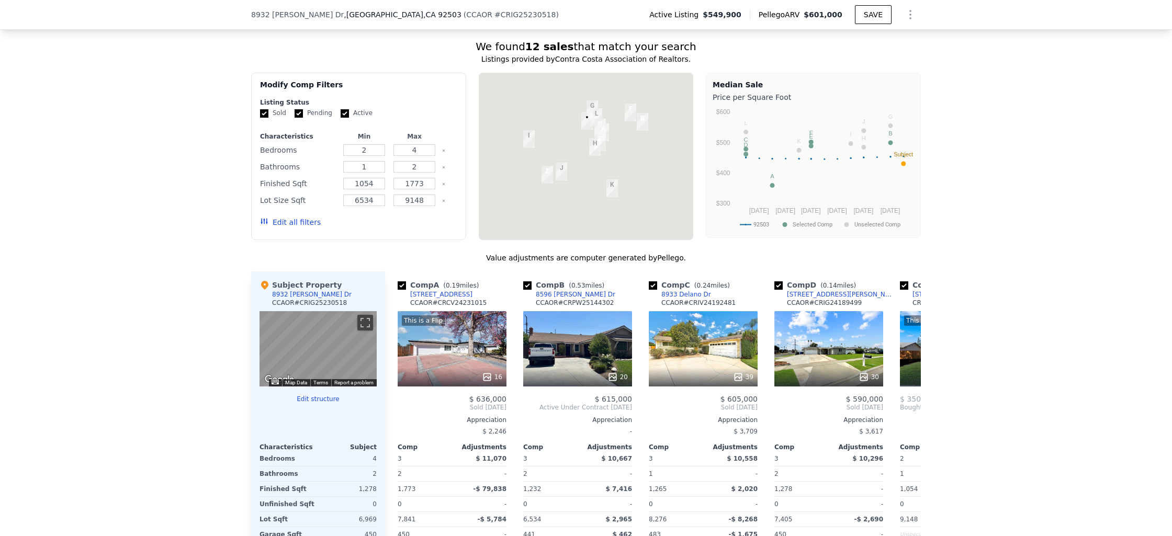
scroll to position [968, 0]
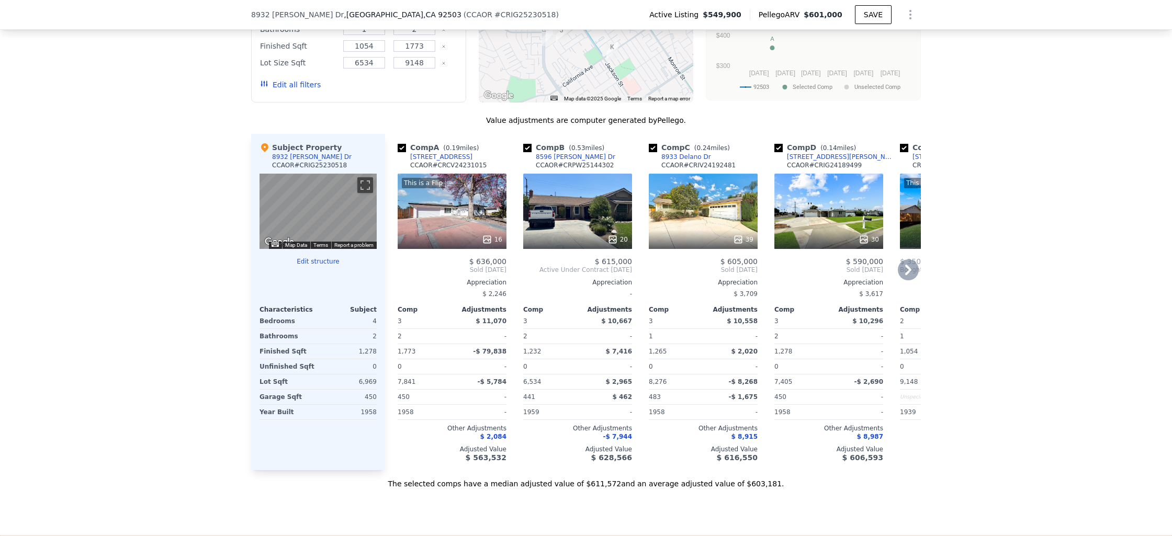
click at [473, 228] on div "This is a Flip 16" at bounding box center [451, 211] width 109 height 75
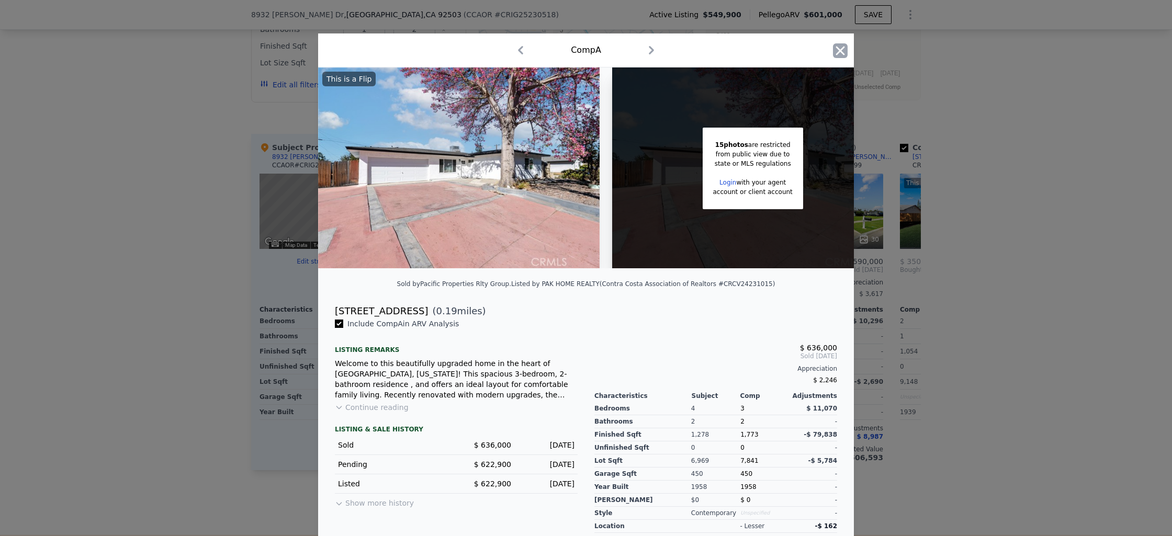
click at [833, 47] on icon "button" at bounding box center [840, 50] width 15 height 15
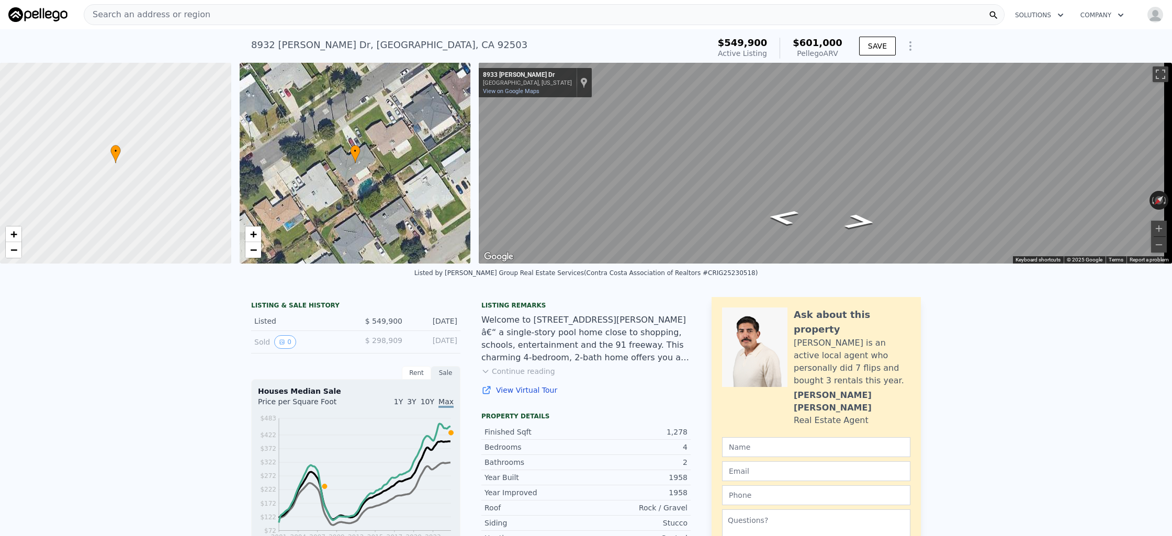
click at [371, 22] on div "Search an address or region" at bounding box center [544, 14] width 920 height 21
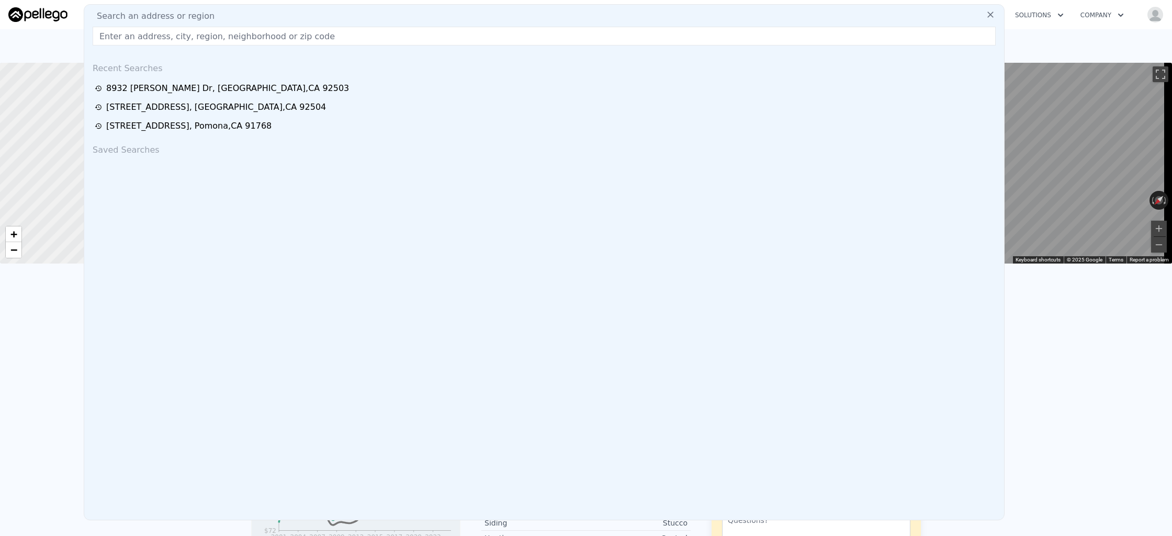
click at [371, 18] on div "Search an address or region" at bounding box center [543, 16] width 911 height 13
click at [342, 33] on input "text" at bounding box center [544, 36] width 903 height 19
paste input "[URL][DOMAIN_NAME][PERSON_NAME]"
type input "[URL][DOMAIN_NAME][PERSON_NAME]"
